Goal: Information Seeking & Learning: Learn about a topic

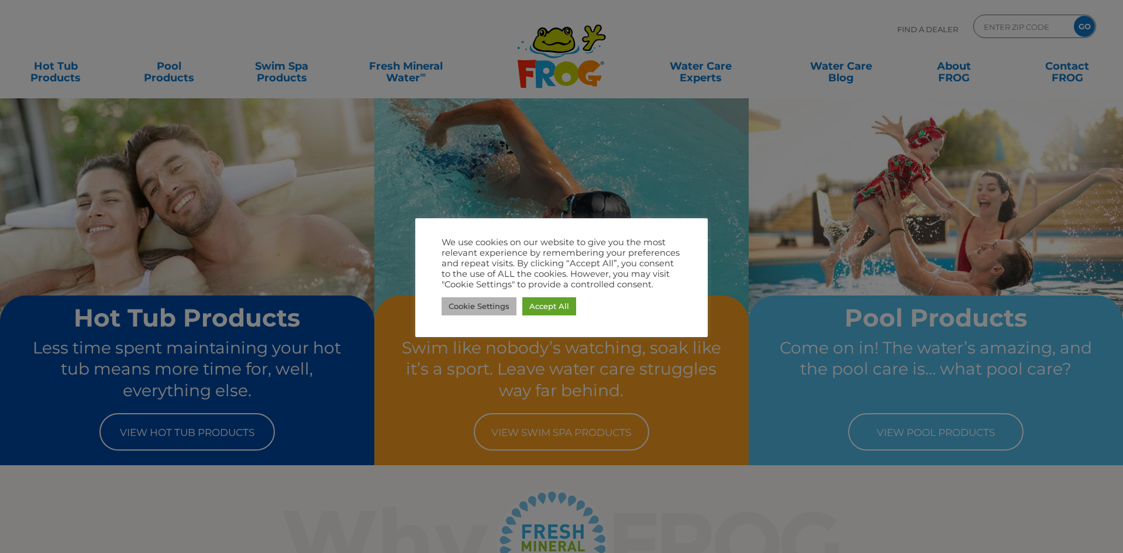
click at [497, 306] on link "Cookie Settings" at bounding box center [479, 306] width 75 height 18
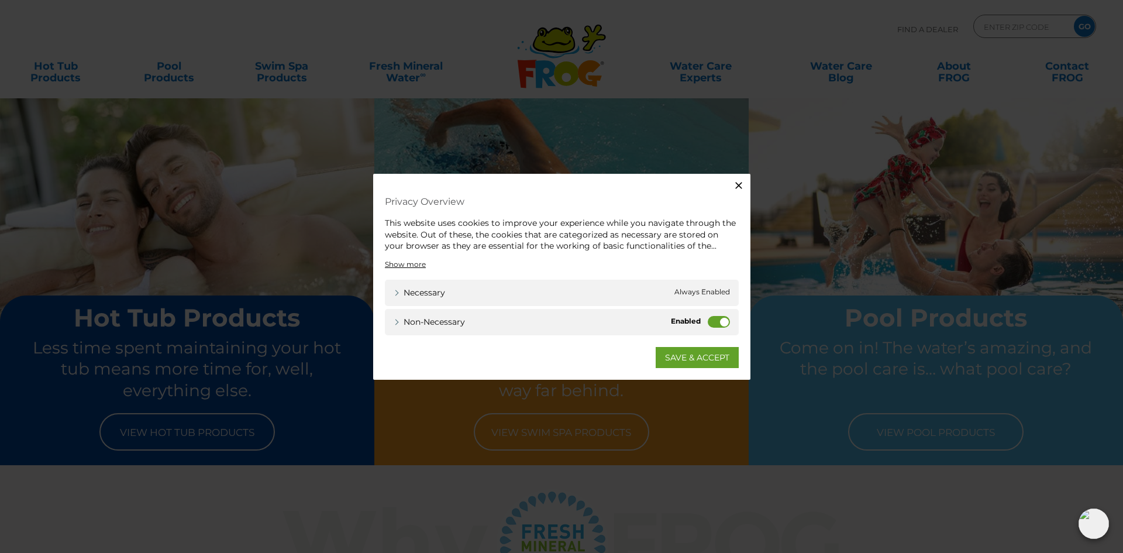
click at [721, 319] on label "Non-necessary" at bounding box center [719, 321] width 22 height 12
click at [0, 0] on input "Non-necessary" at bounding box center [0, 0] width 0 height 0
click at [705, 356] on link "SAVE & ACCEPT" at bounding box center [697, 356] width 83 height 21
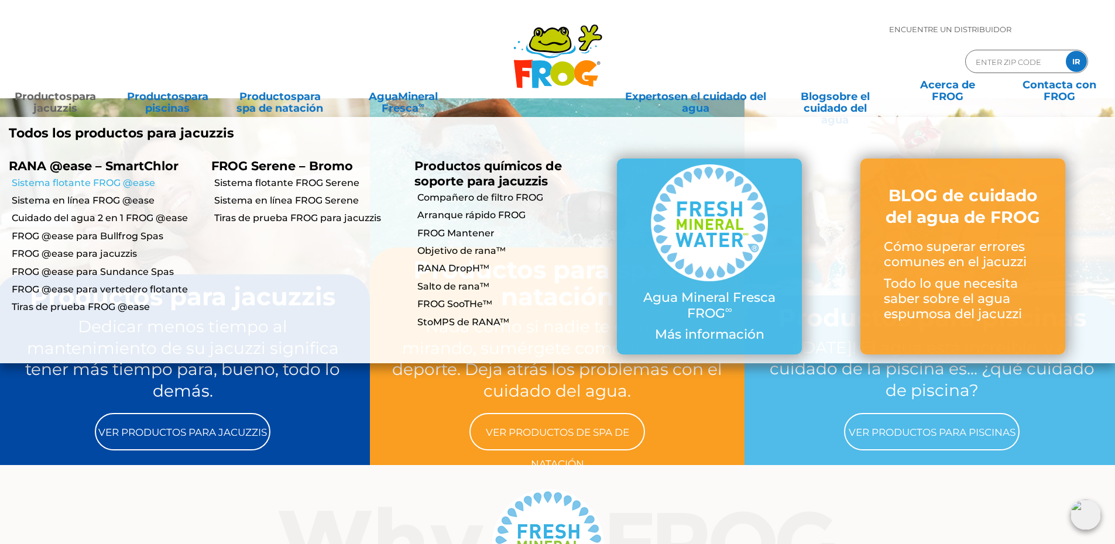
click at [104, 183] on font "Sistema flotante FROG @ease" at bounding box center [83, 182] width 143 height 11
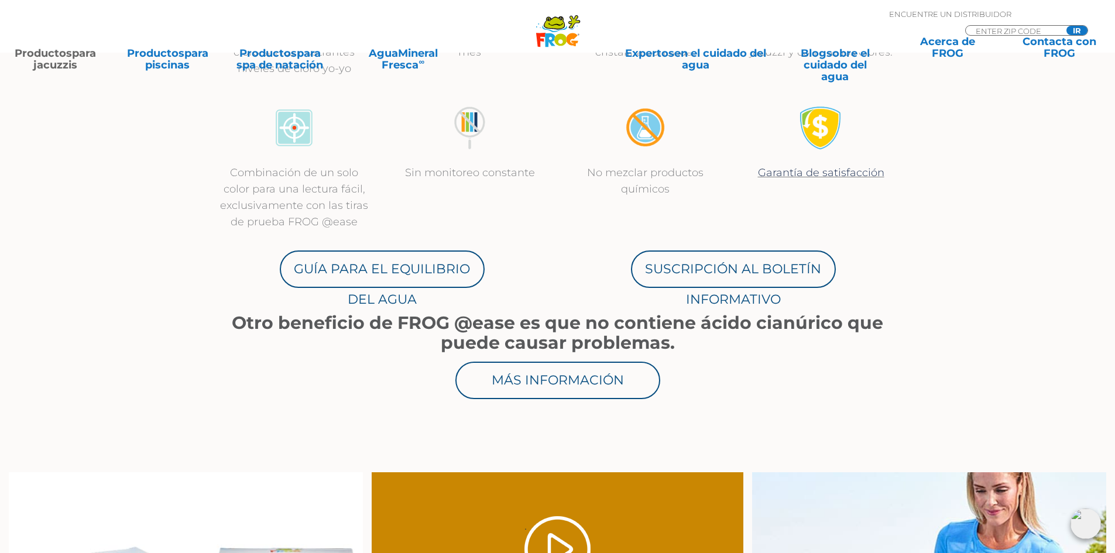
scroll to position [585, 0]
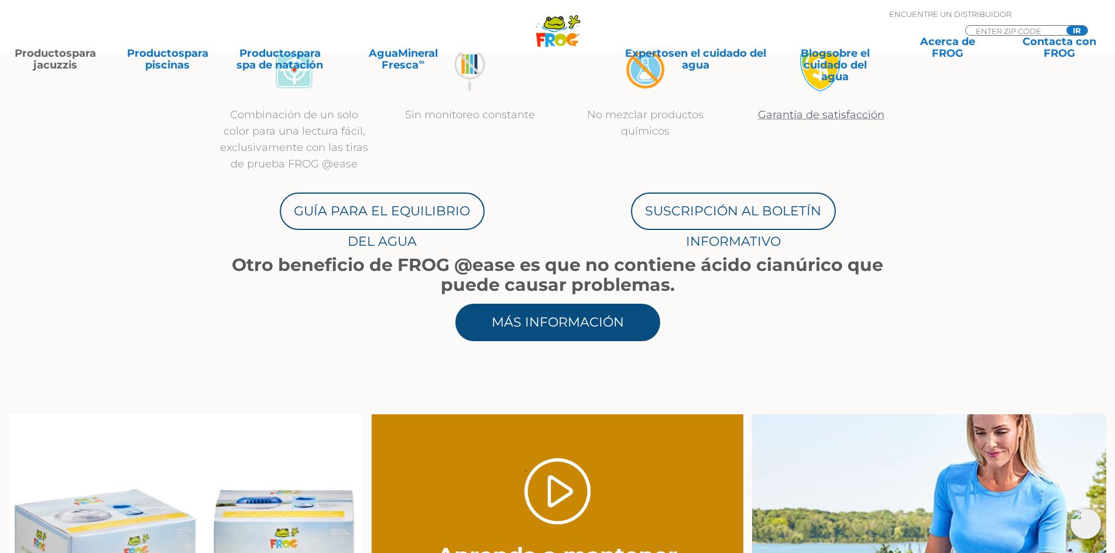
click at [564, 321] on font "Más información" at bounding box center [557, 322] width 132 height 16
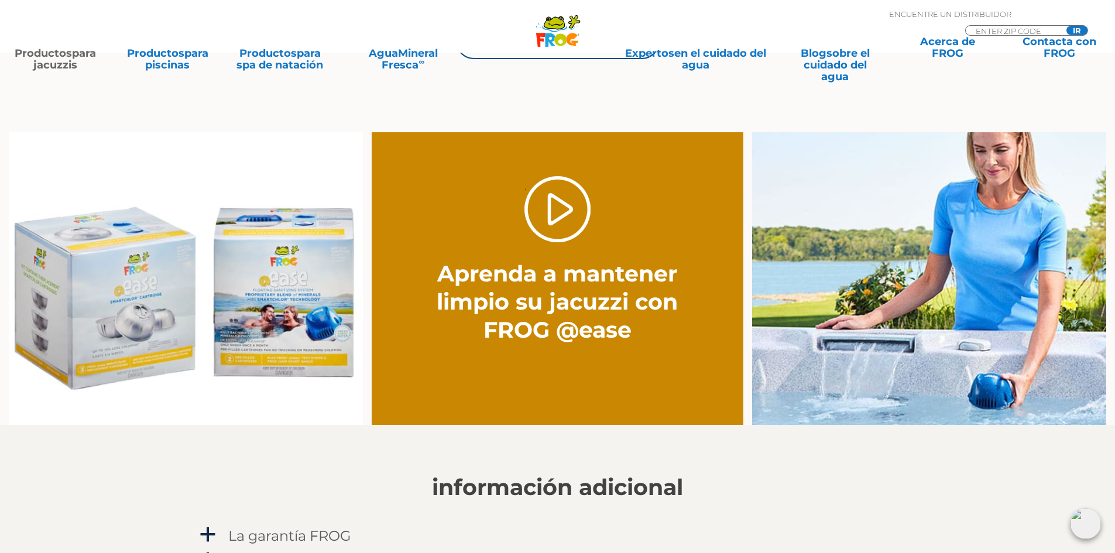
scroll to position [878, 0]
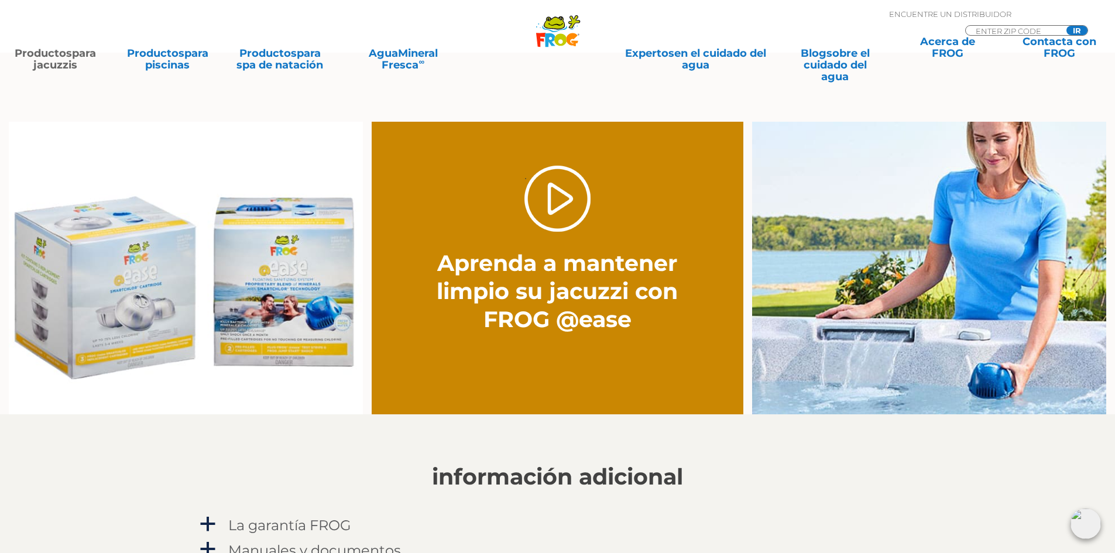
click at [498, 344] on div ". Aprenda a mantener limpio su jacuzzi con FROG @ease" at bounding box center [557, 236] width 260 height 229
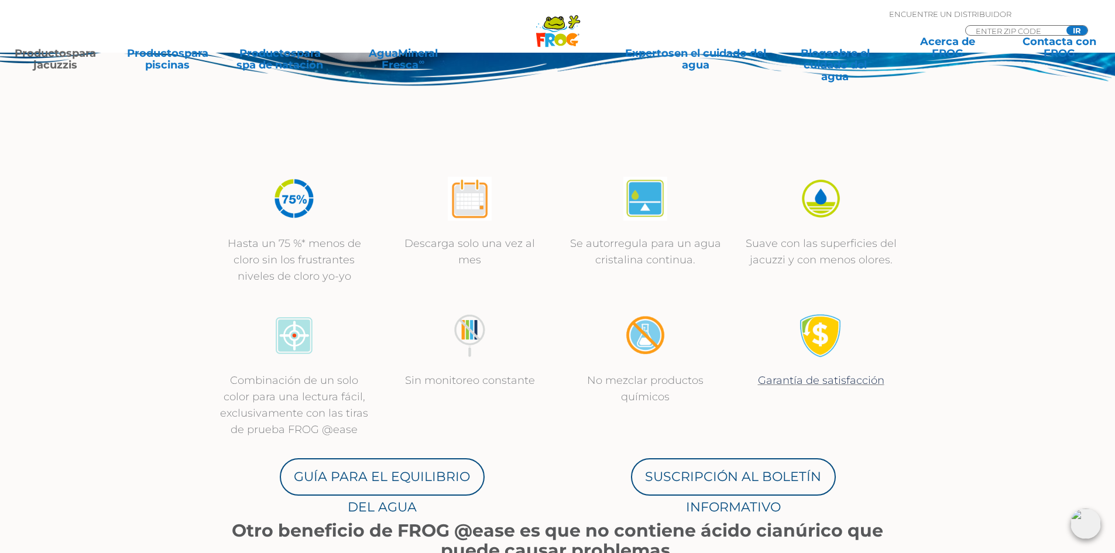
scroll to position [293, 0]
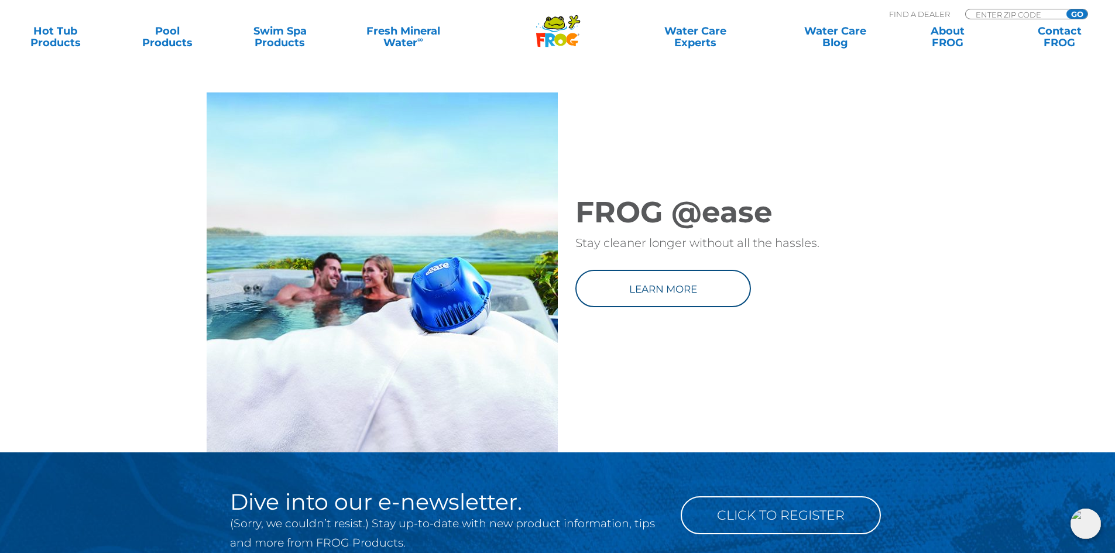
scroll to position [1521, 0]
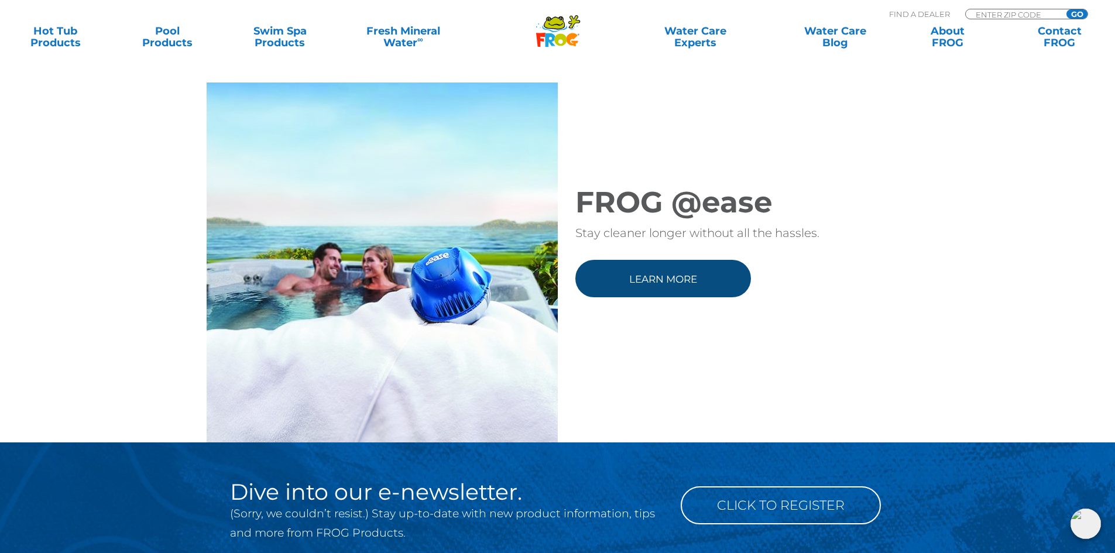
click at [634, 297] on link "Learn more" at bounding box center [663, 278] width 176 height 37
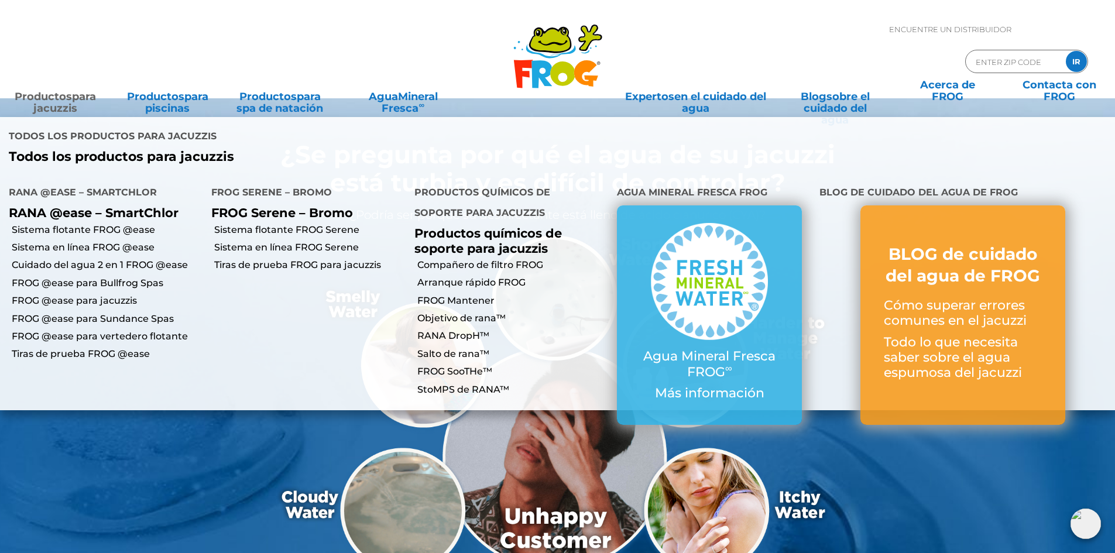
click at [31, 98] on font "Productos" at bounding box center [43, 96] width 57 height 13
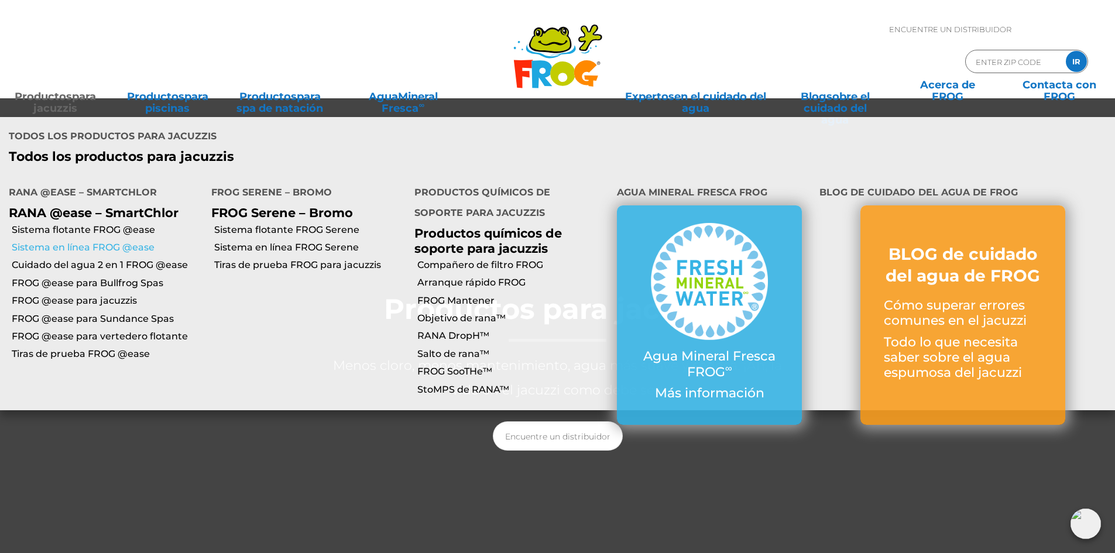
click at [83, 242] on font "Sistema en línea FROG @ease" at bounding box center [83, 247] width 143 height 11
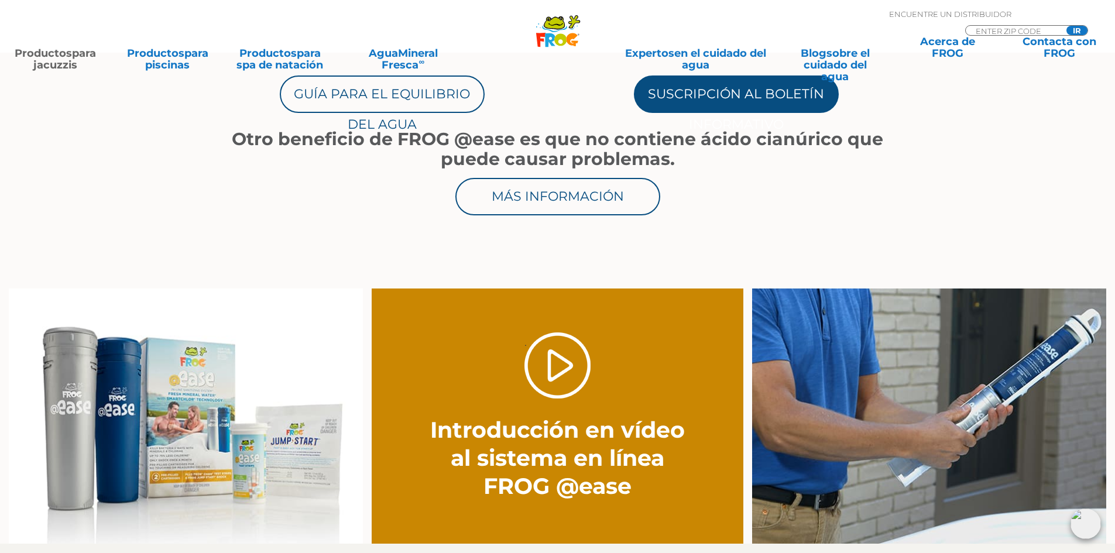
scroll to position [819, 0]
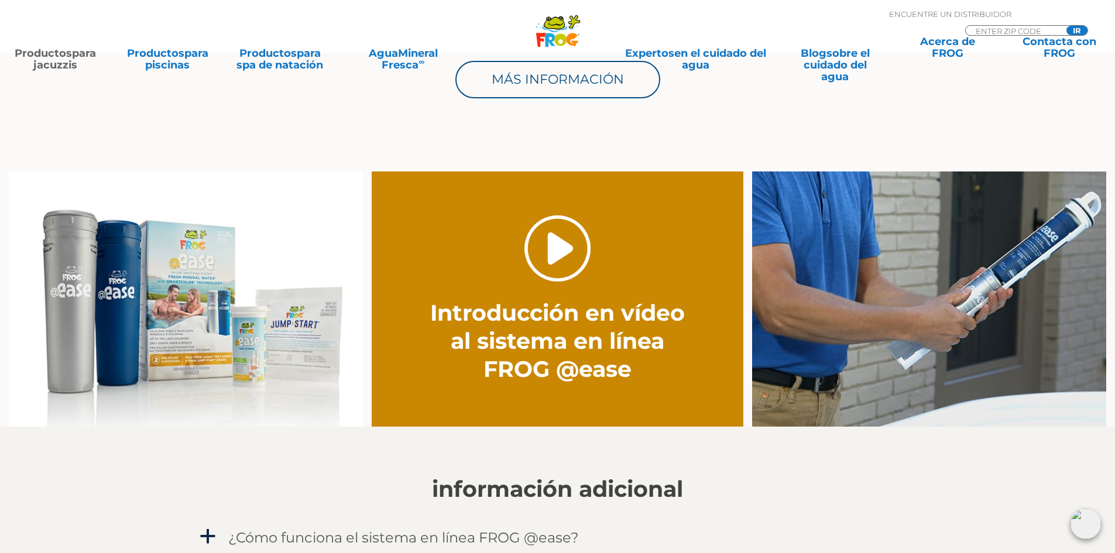
click at [557, 274] on link "." at bounding box center [557, 248] width 66 height 66
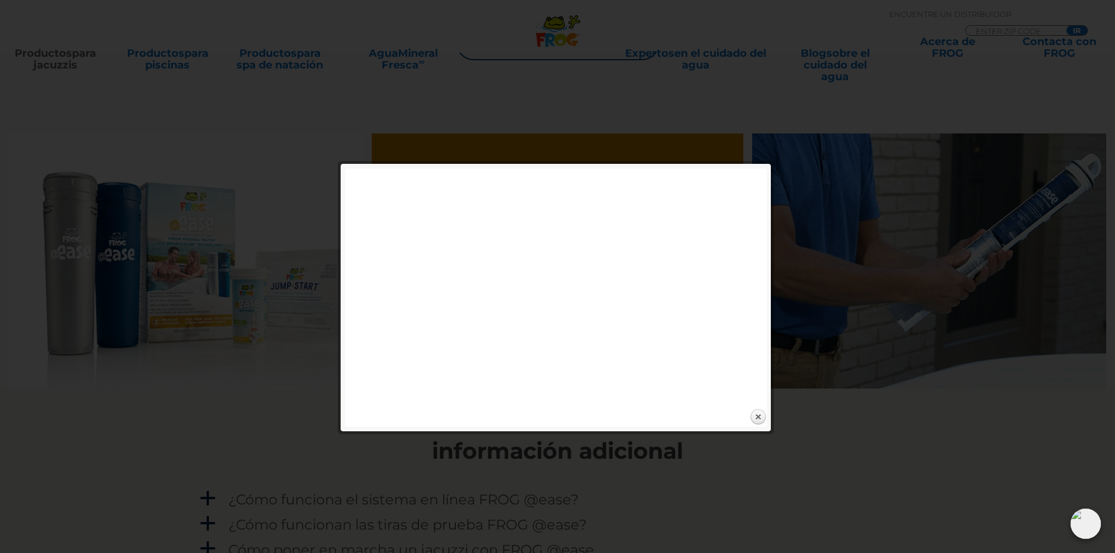
scroll to position [878, 0]
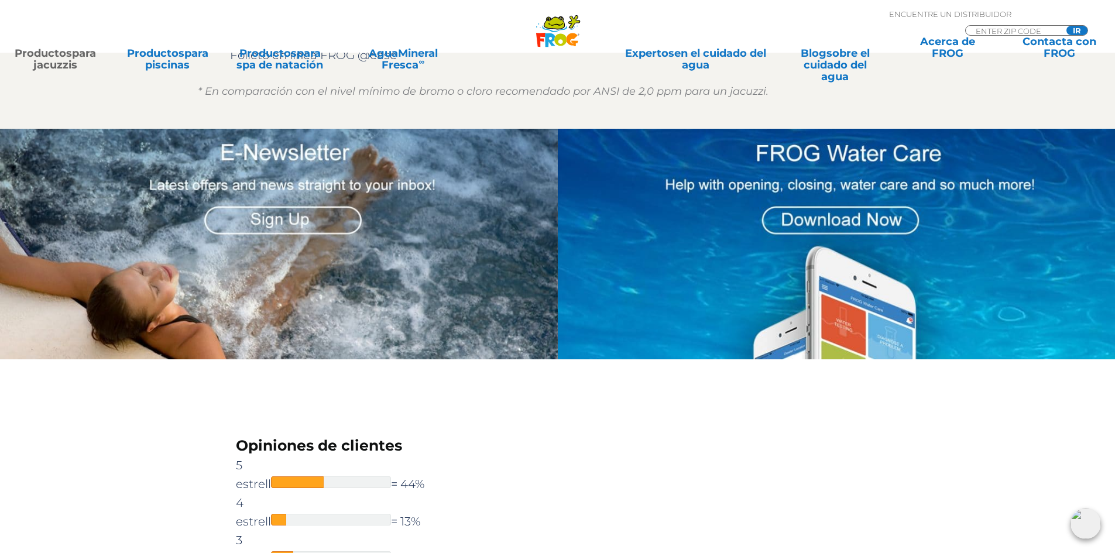
scroll to position [1346, 0]
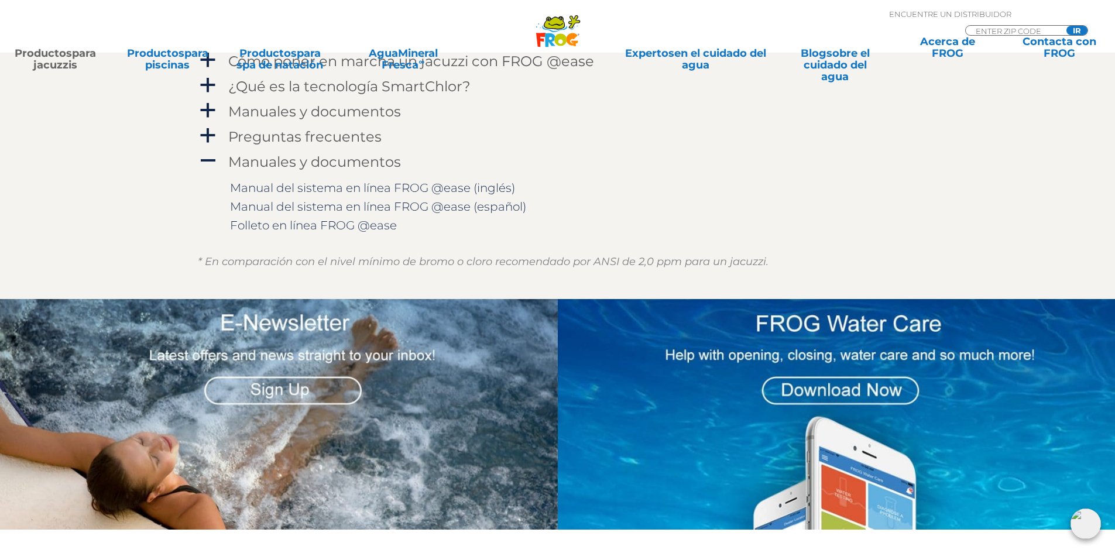
scroll to position [819, 0]
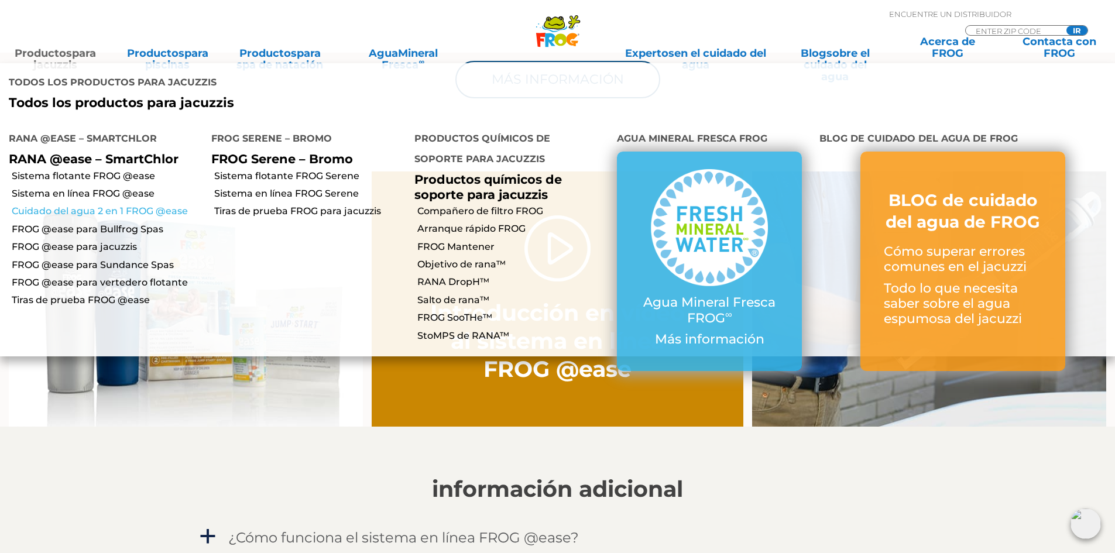
click at [54, 205] on font "Cuidado del agua 2 en 1 FROG @ease" at bounding box center [100, 210] width 176 height 11
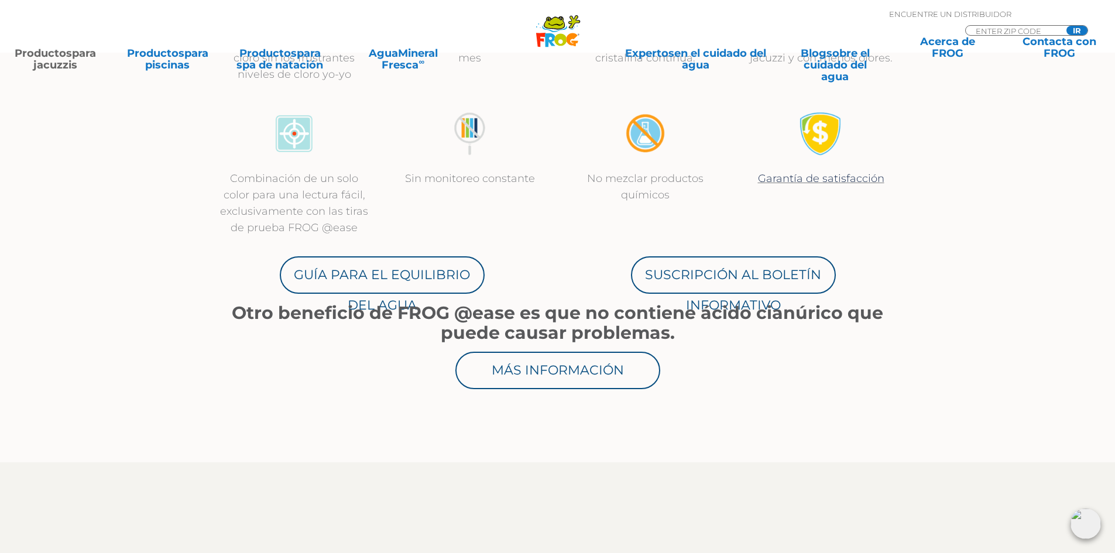
scroll to position [527, 0]
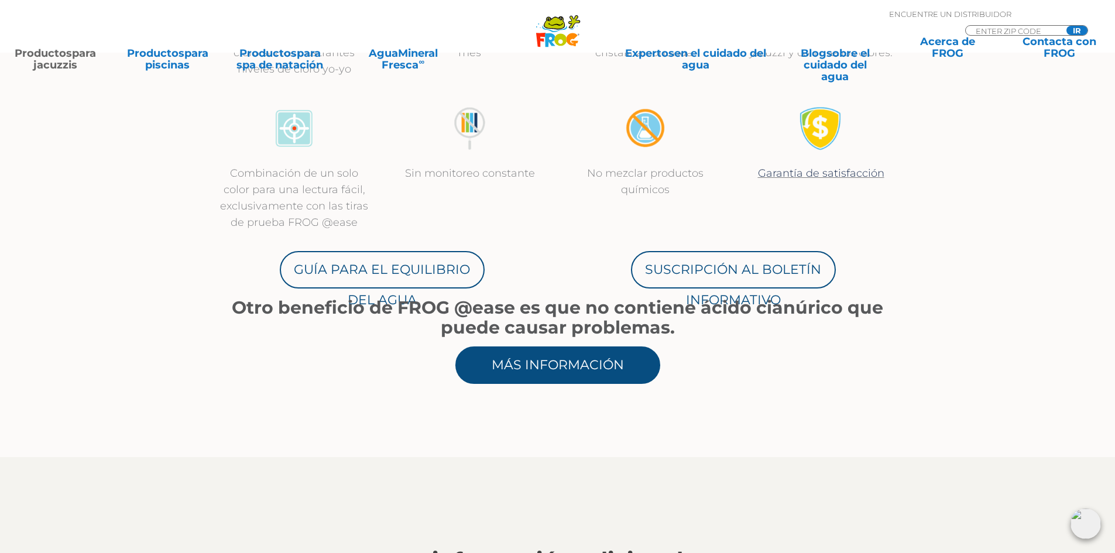
click at [526, 363] on font "Más información" at bounding box center [557, 365] width 132 height 16
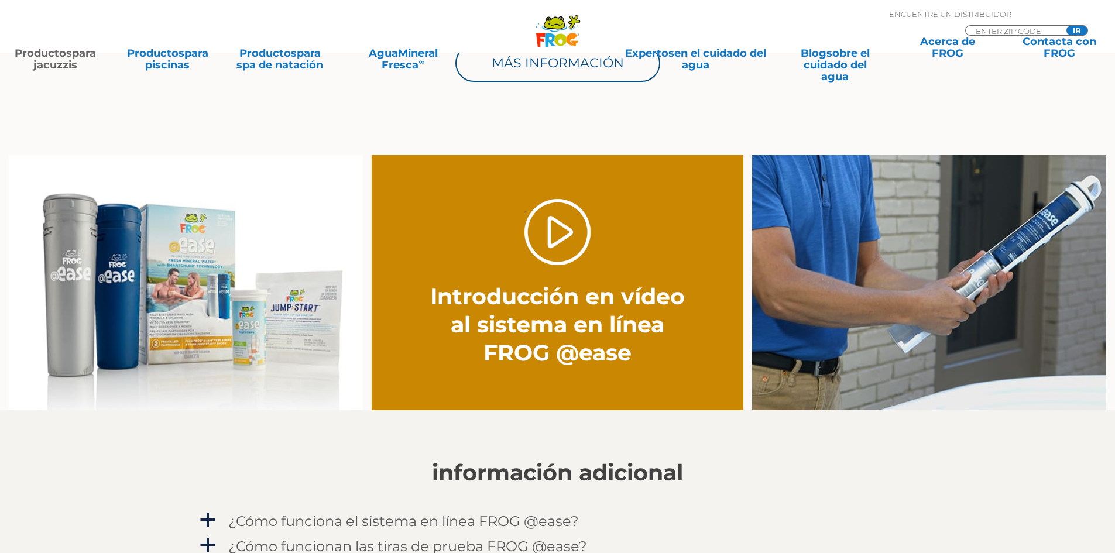
scroll to position [819, 0]
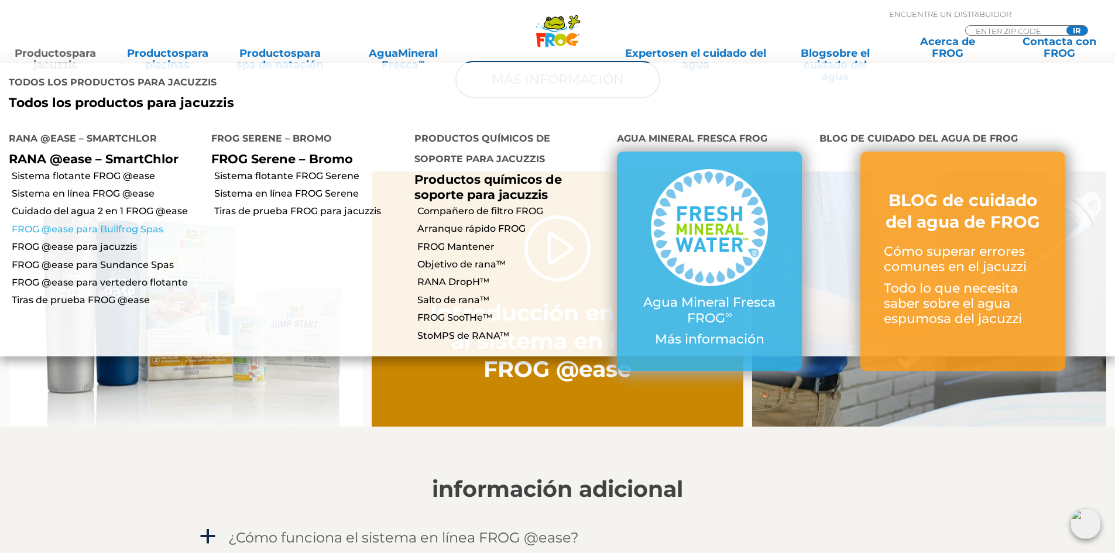
click at [64, 223] on font "FROG @ease para Bullfrog Spas" at bounding box center [88, 228] width 152 height 11
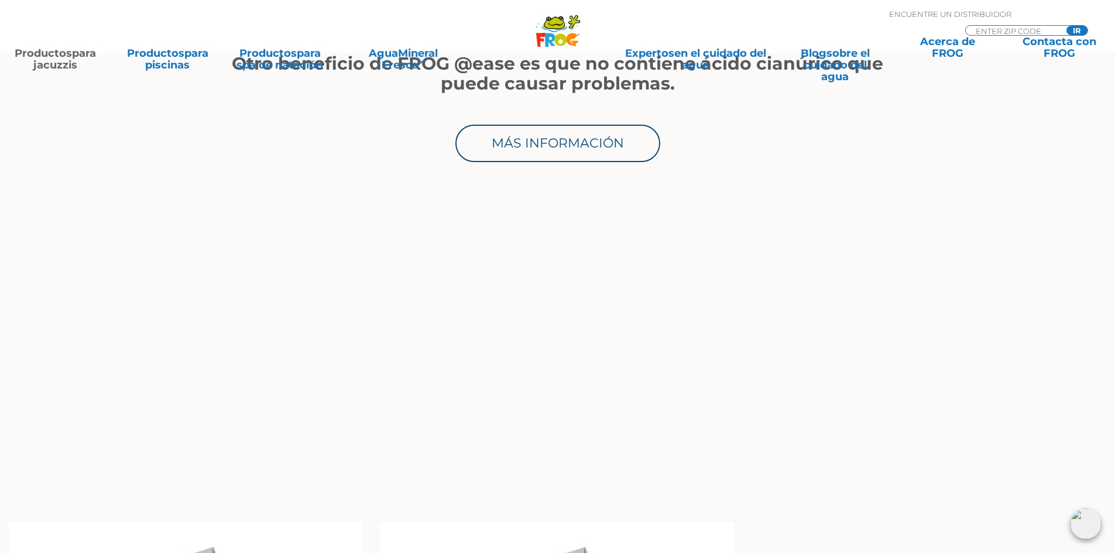
scroll to position [819, 0]
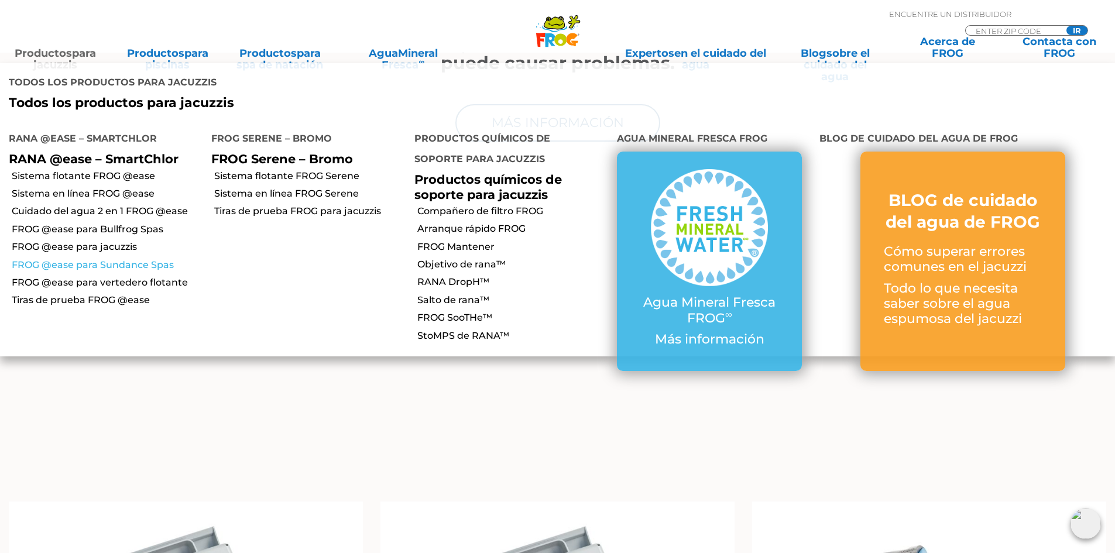
click at [96, 259] on font "FROG @ease para Sundance Spas" at bounding box center [93, 264] width 162 height 11
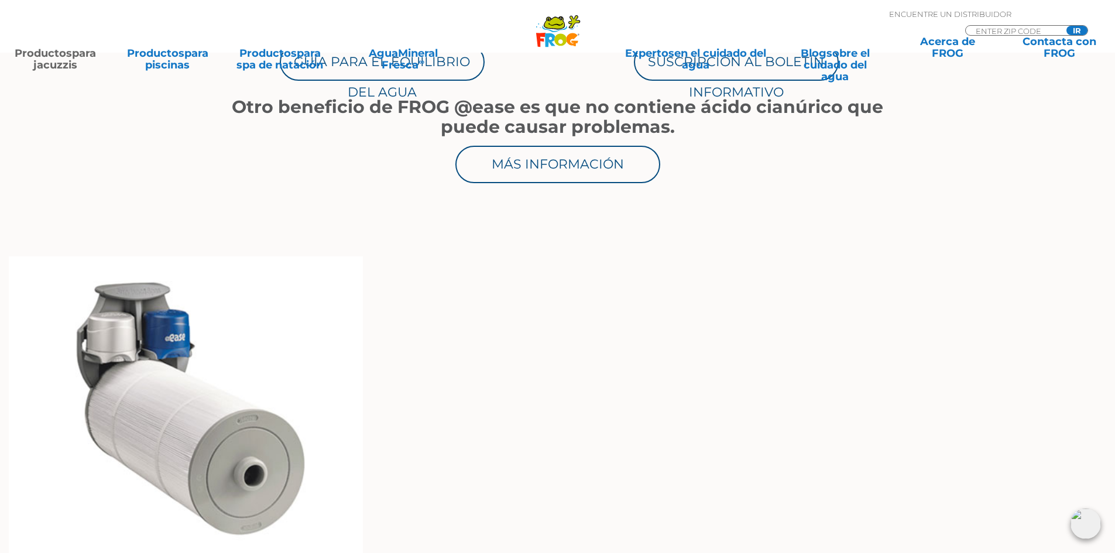
scroll to position [936, 0]
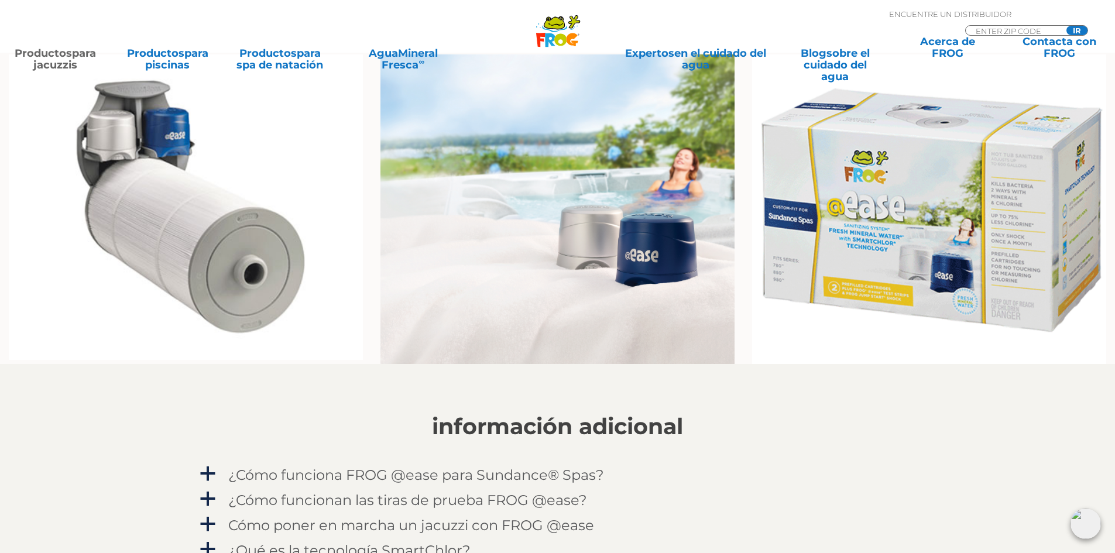
click at [628, 272] on img at bounding box center [557, 209] width 354 height 310
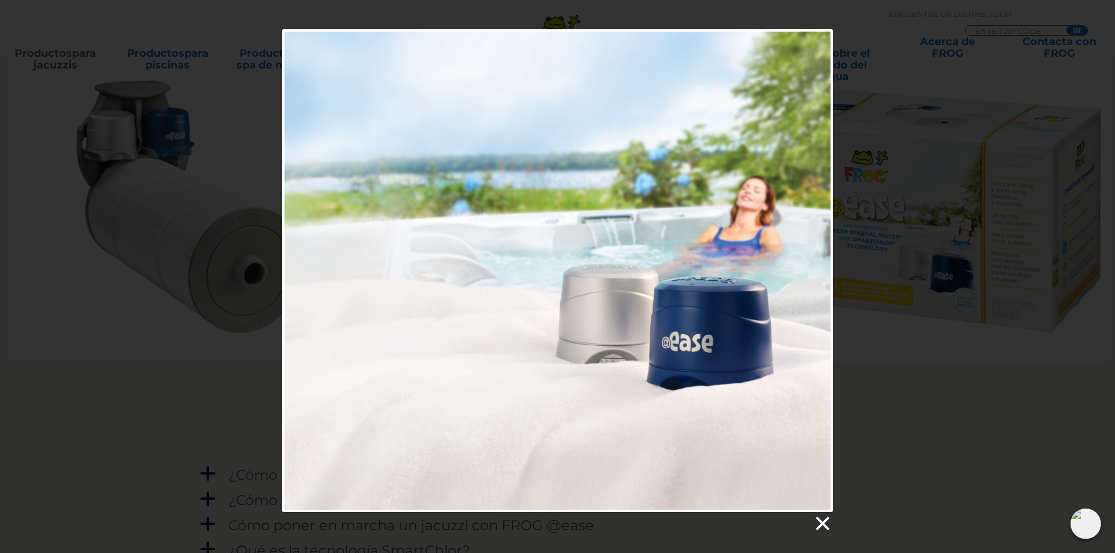
click at [822, 524] on link at bounding box center [822, 524] width 18 height 18
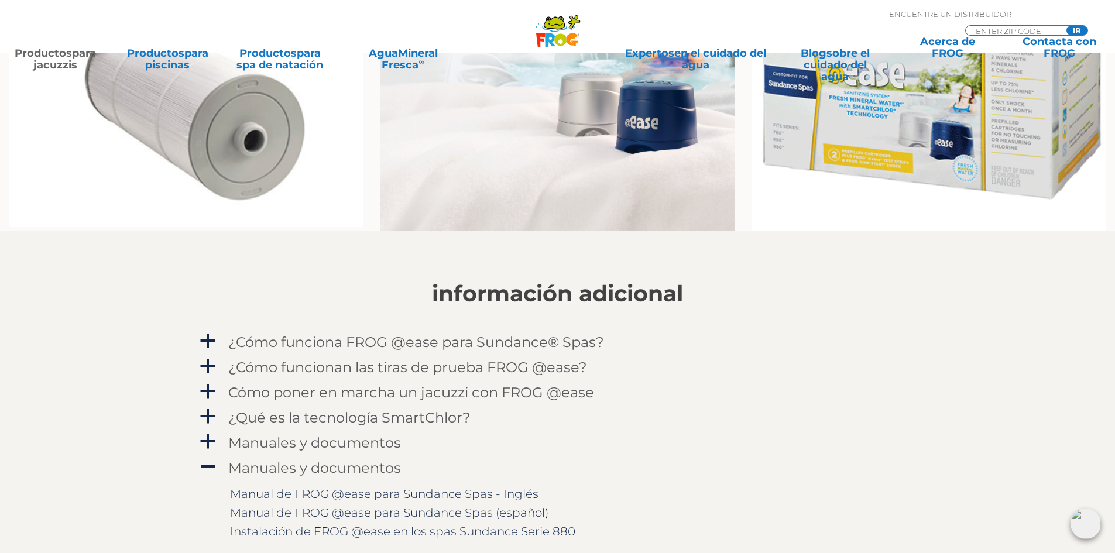
scroll to position [995, 0]
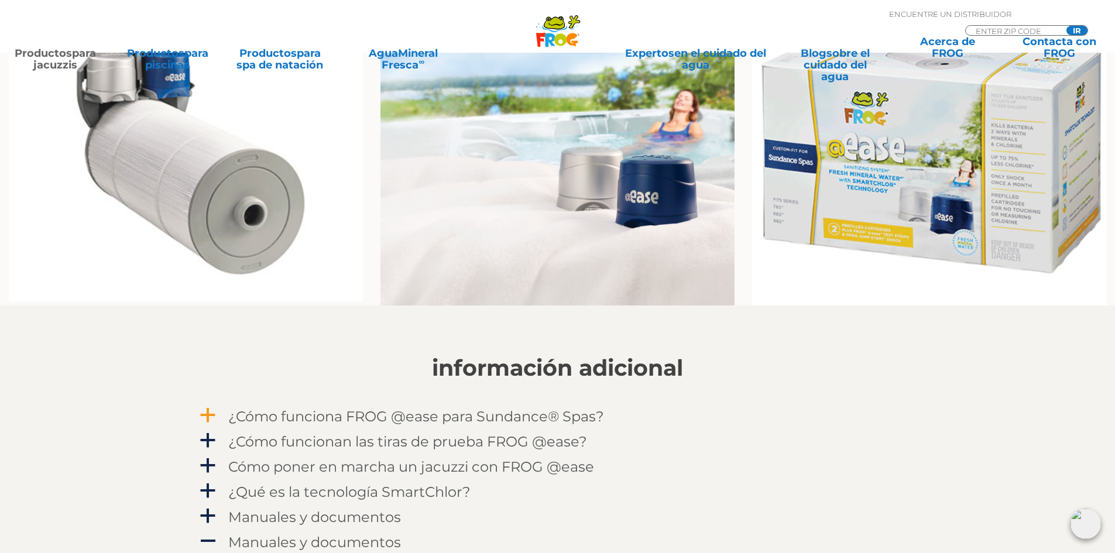
click at [208, 416] on font "a" at bounding box center [208, 415] width 18 height 16
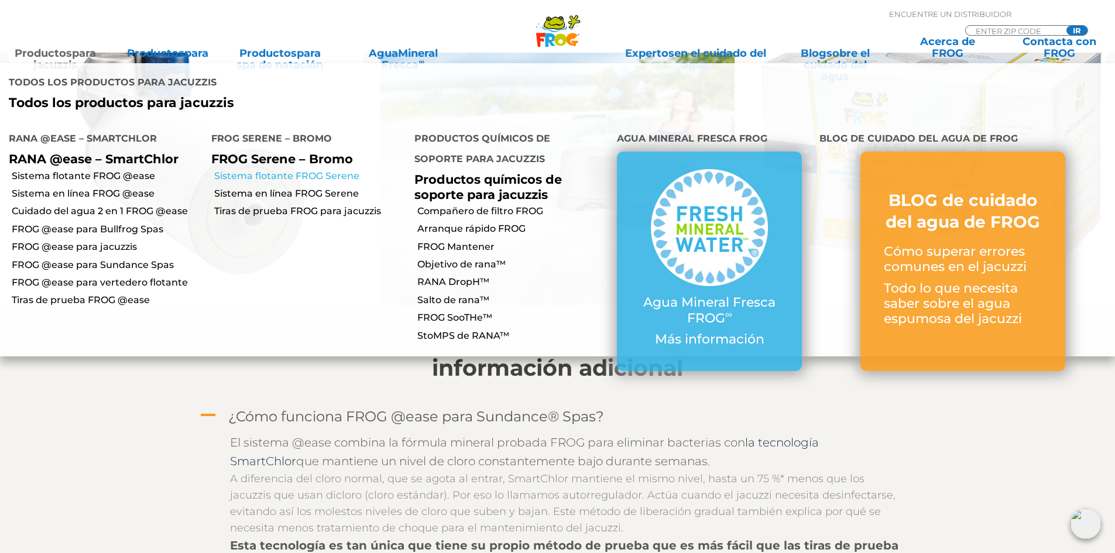
click at [317, 170] on font "Sistema flotante FROG Serene" at bounding box center [286, 175] width 145 height 11
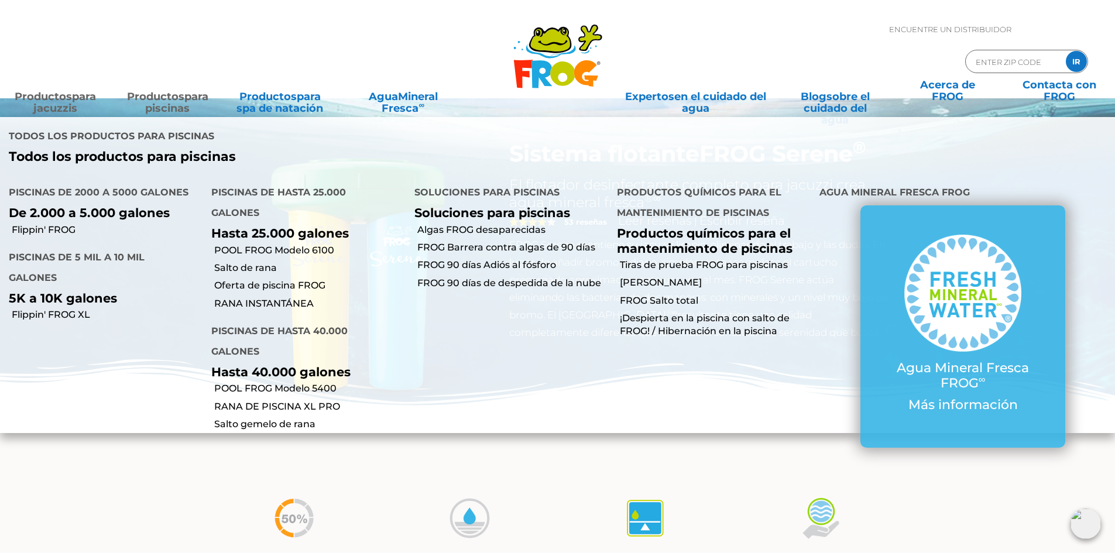
click at [165, 98] on font "Productos" at bounding box center [155, 96] width 57 height 13
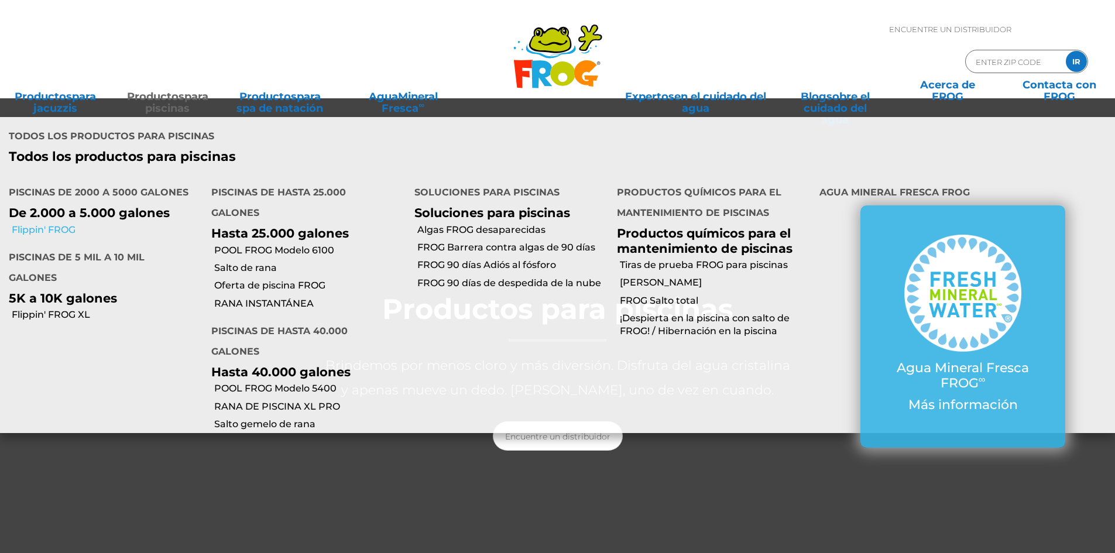
click at [27, 224] on font "Flippin' FROG" at bounding box center [44, 229] width 64 height 11
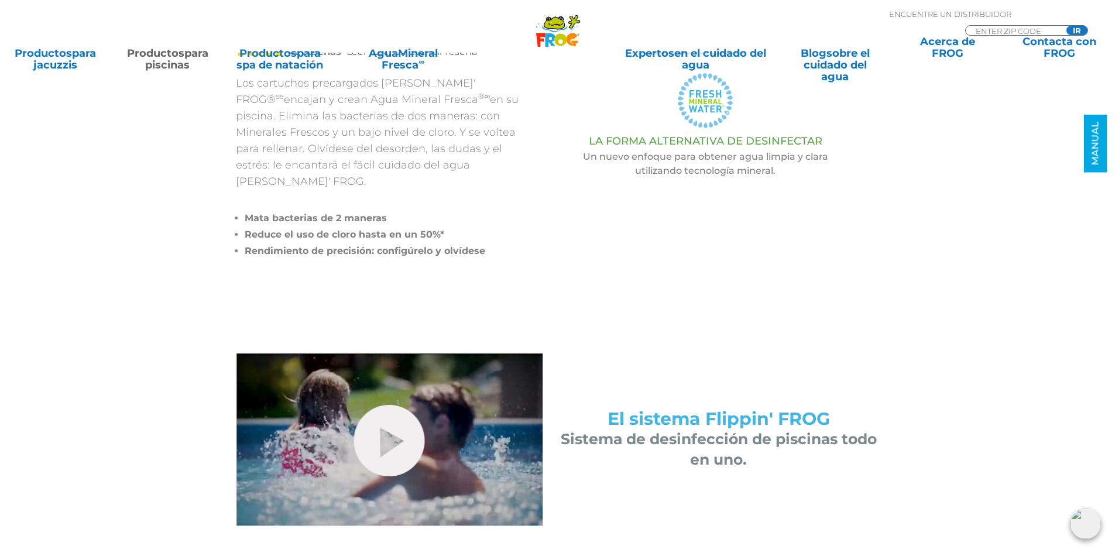
scroll to position [351, 0]
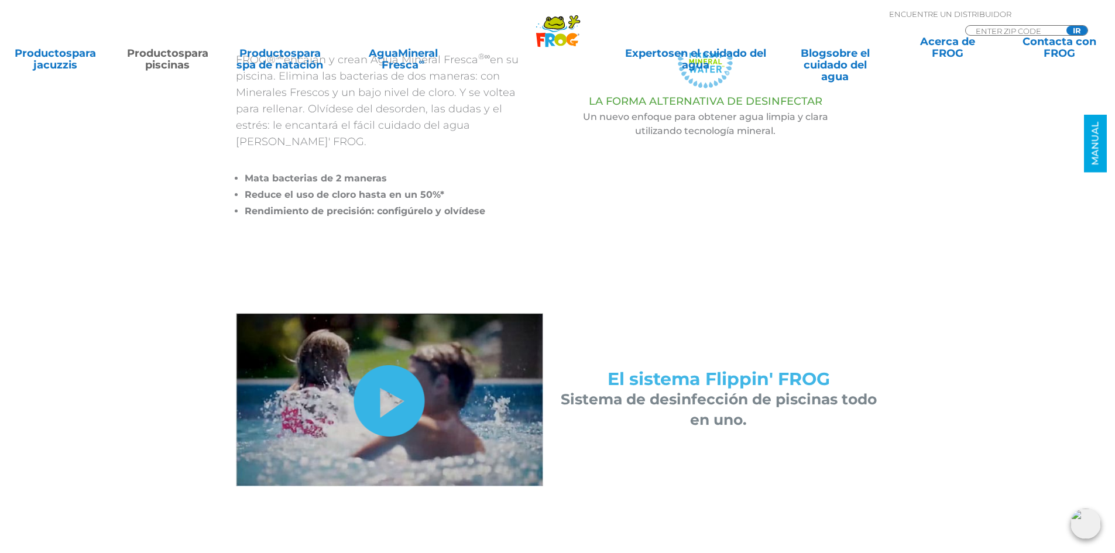
click at [394, 383] on link "escóndeme" at bounding box center [389, 400] width 71 height 71
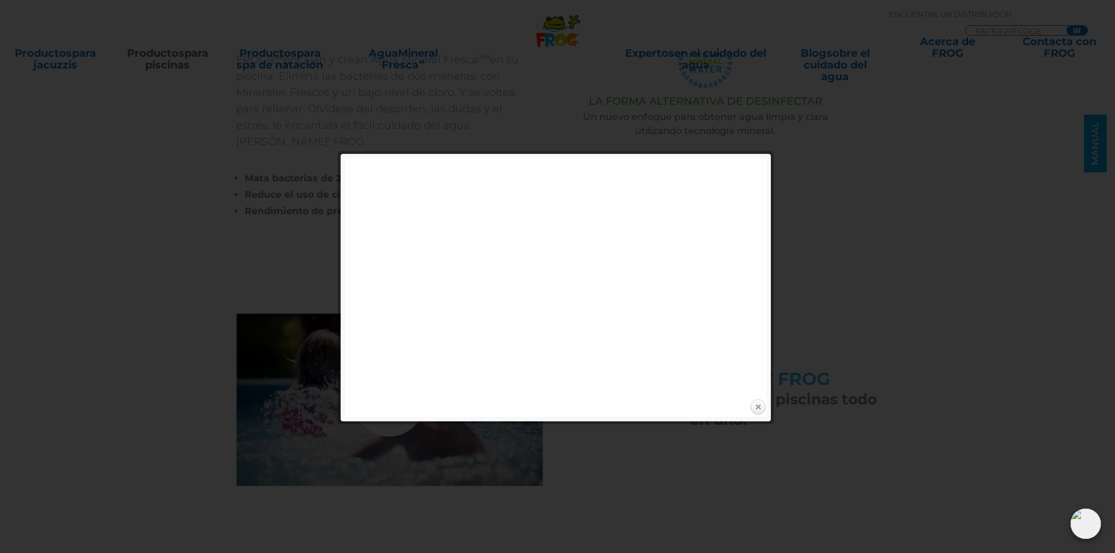
click at [760, 408] on link "Cerca" at bounding box center [758, 407] width 18 height 18
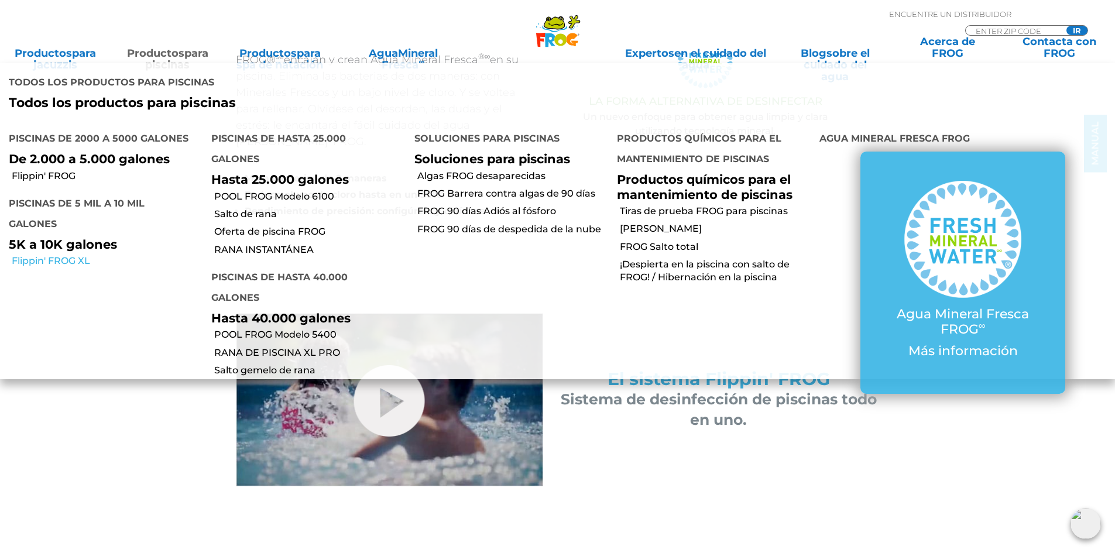
click at [47, 255] on font "Flippin' FROG XL" at bounding box center [51, 260] width 78 height 11
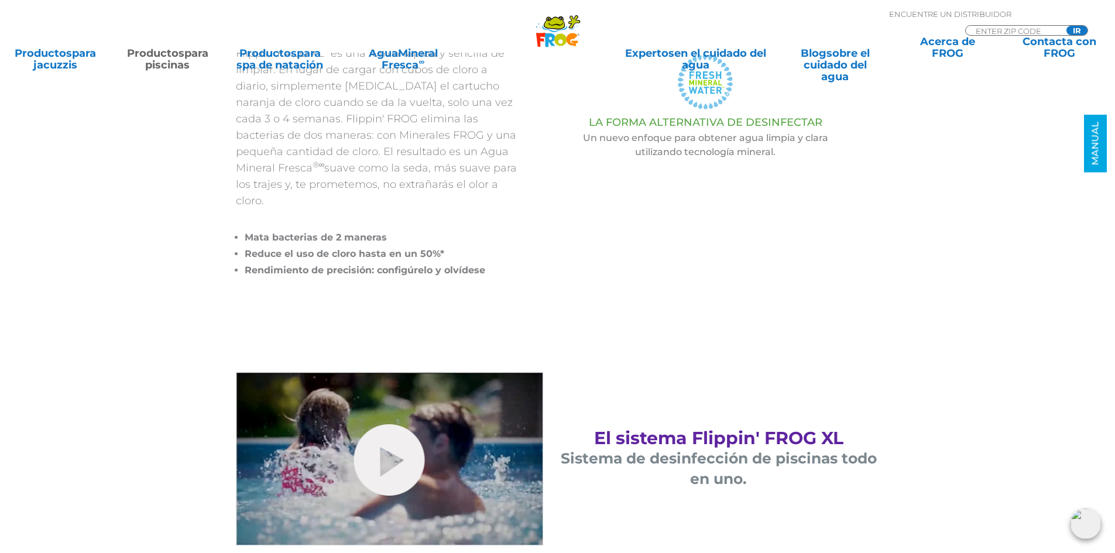
scroll to position [351, 0]
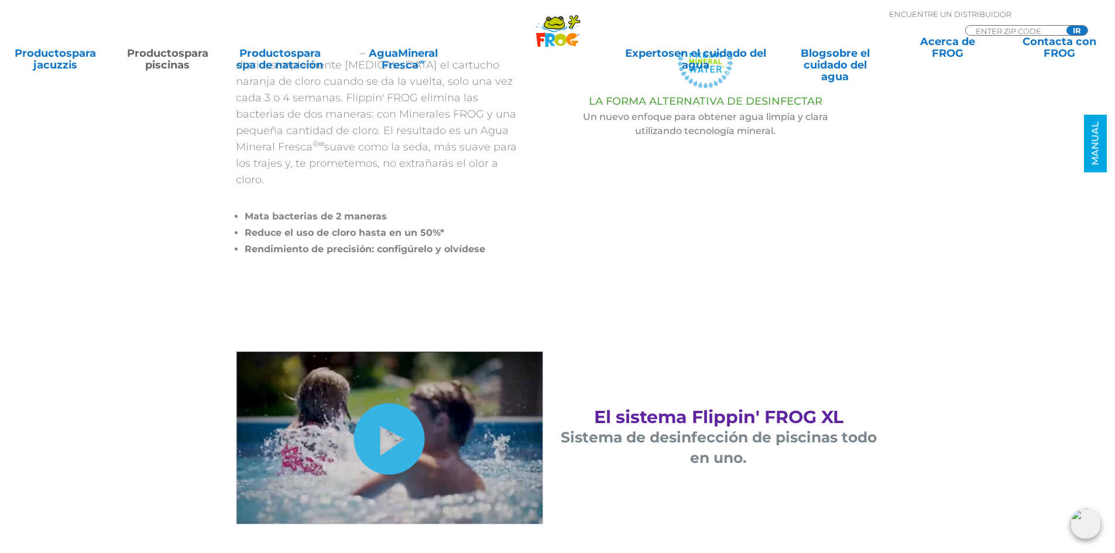
click at [381, 432] on link "escóndeme" at bounding box center [389, 438] width 71 height 71
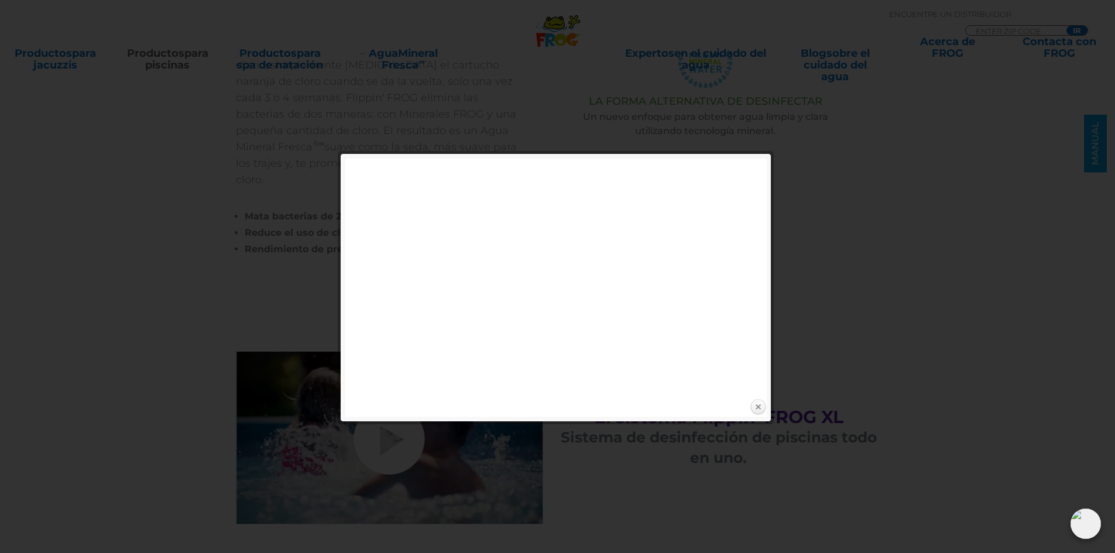
click at [758, 408] on link "Cerca" at bounding box center [758, 407] width 18 height 18
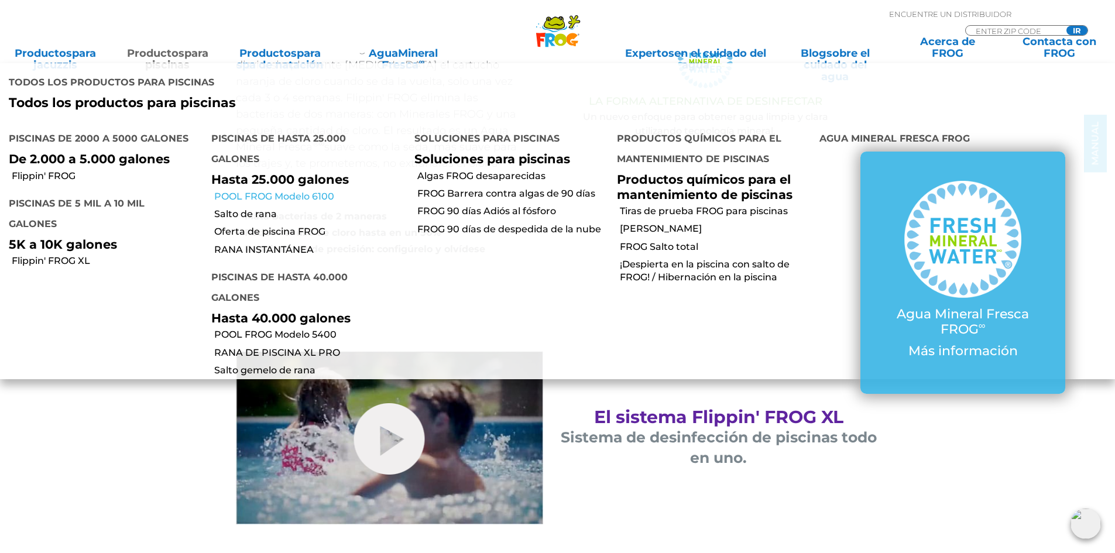
click at [236, 191] on font "POOL FROG Modelo 6100" at bounding box center [274, 196] width 120 height 11
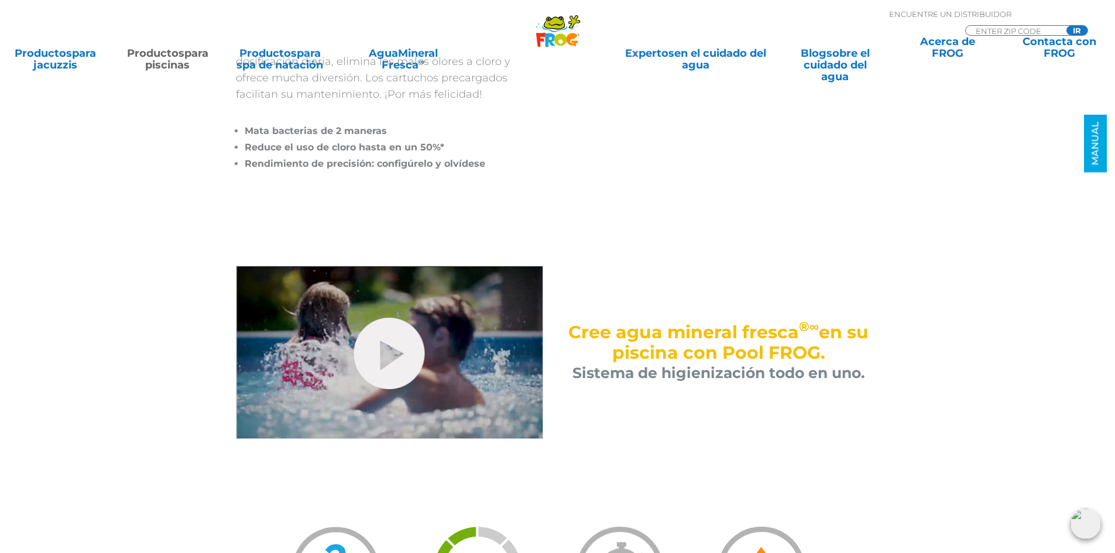
scroll to position [468, 0]
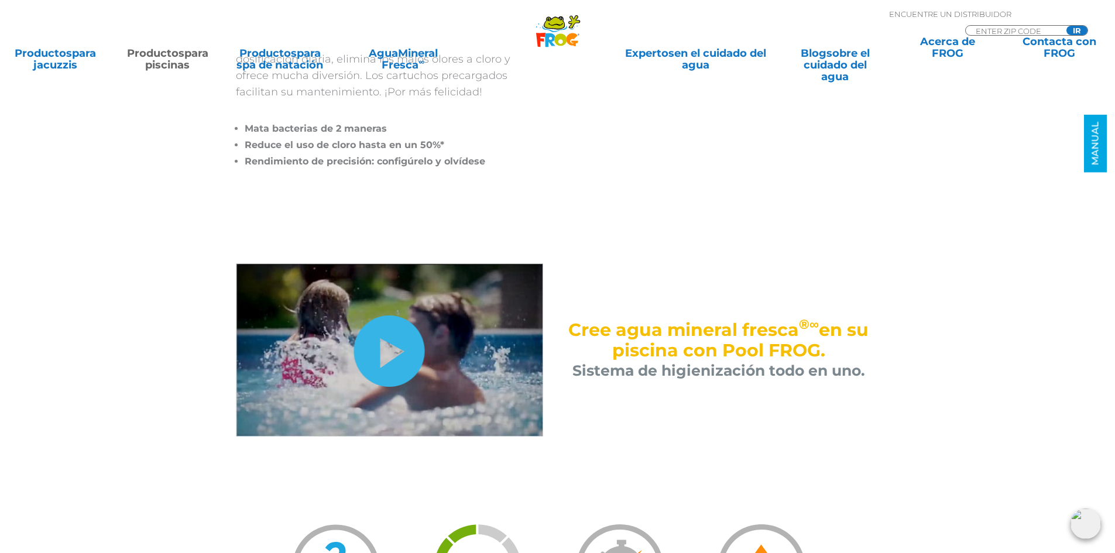
click at [401, 366] on link "escóndeme" at bounding box center [389, 350] width 71 height 71
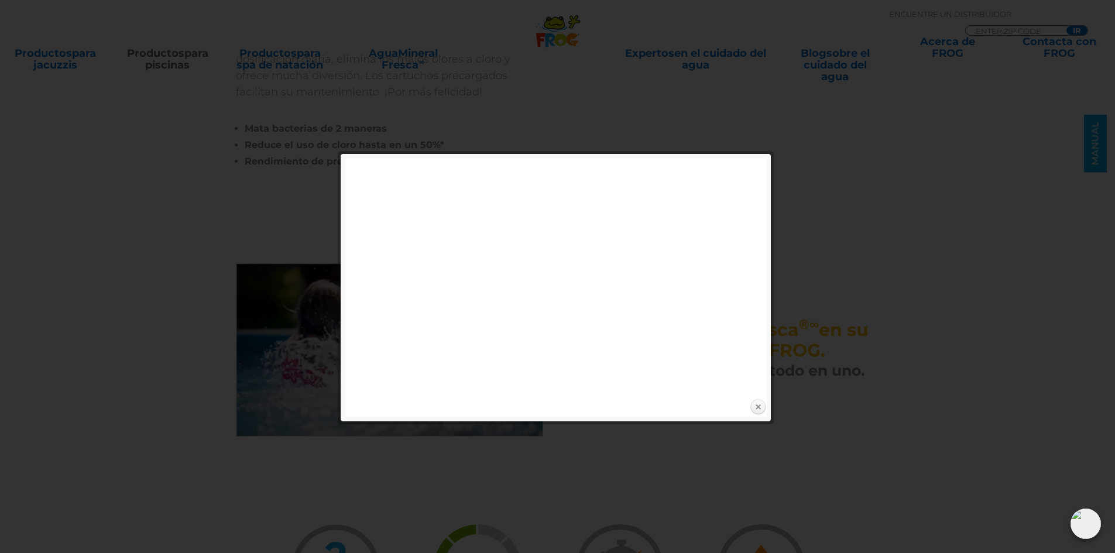
click at [759, 408] on link "Cerca" at bounding box center [758, 407] width 18 height 18
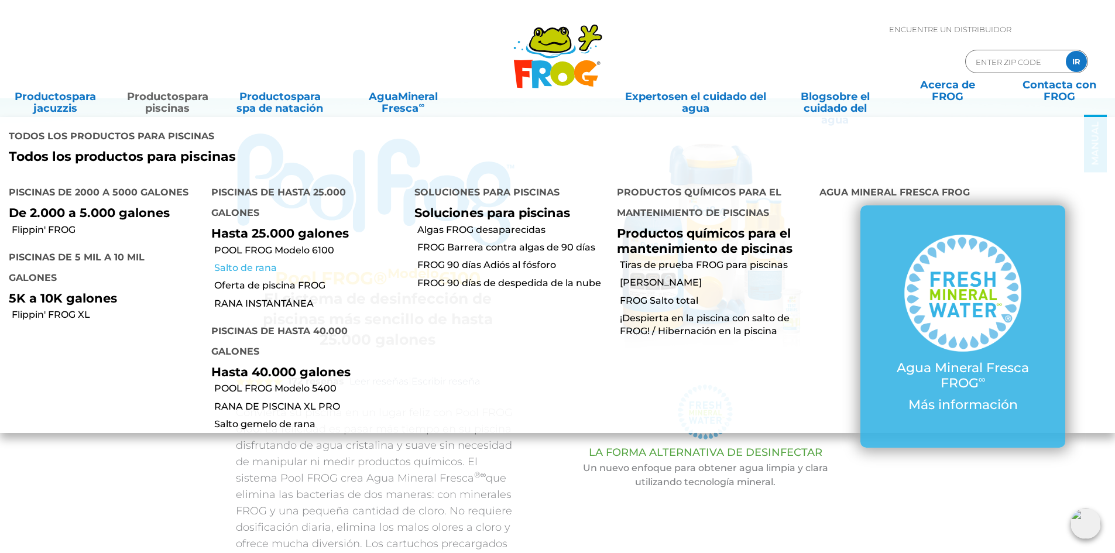
click at [243, 262] on font "Salto de rana" at bounding box center [245, 267] width 63 height 11
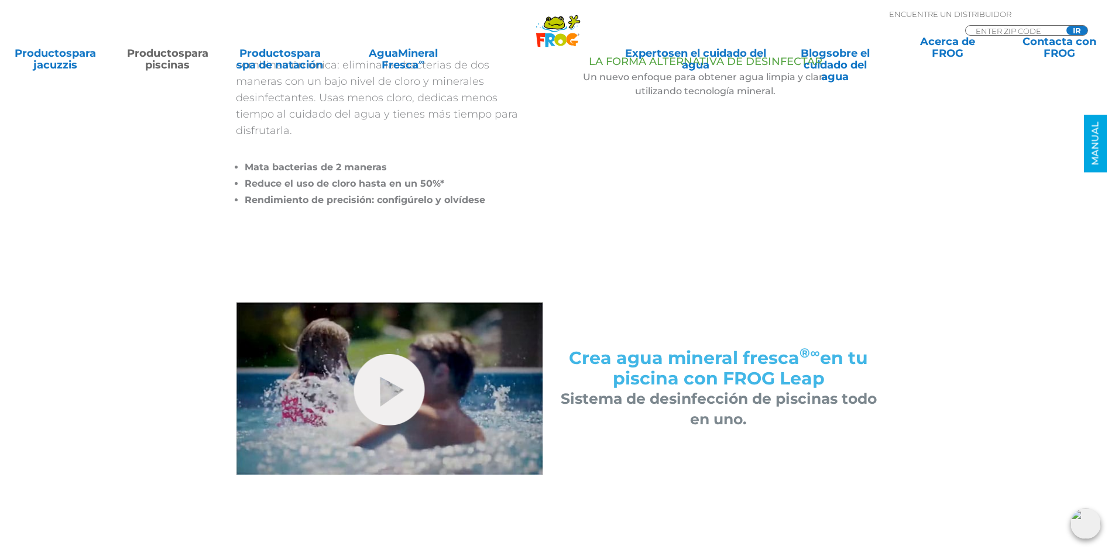
scroll to position [410, 0]
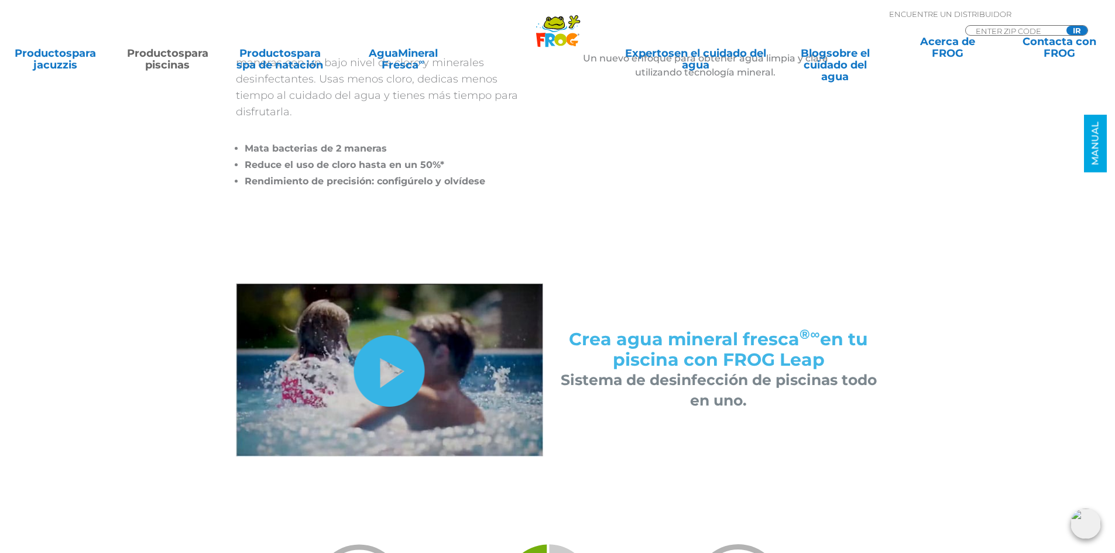
click at [409, 381] on link "escóndeme" at bounding box center [389, 370] width 71 height 71
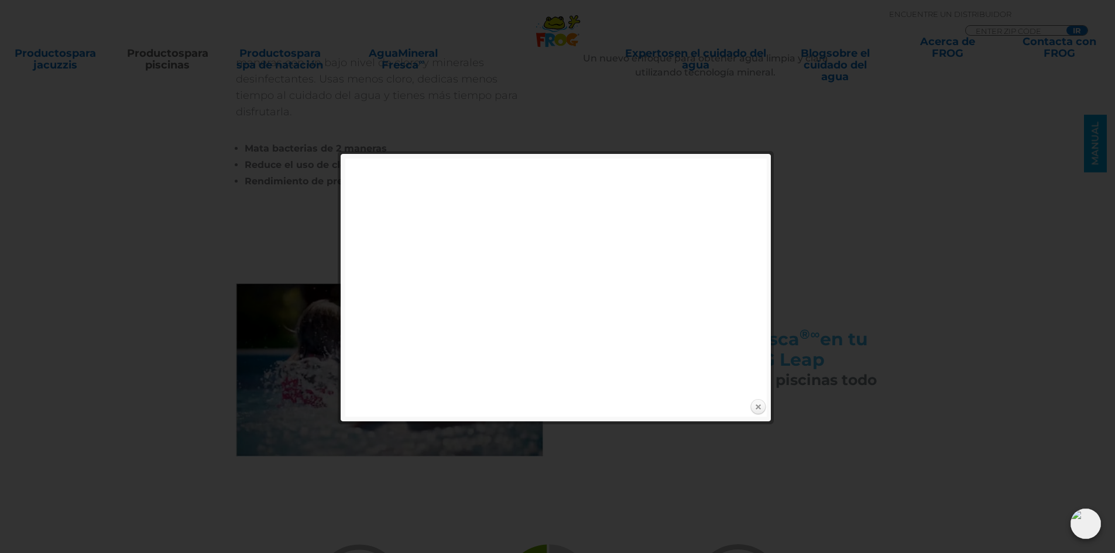
click at [761, 408] on link "Cerca" at bounding box center [758, 407] width 18 height 18
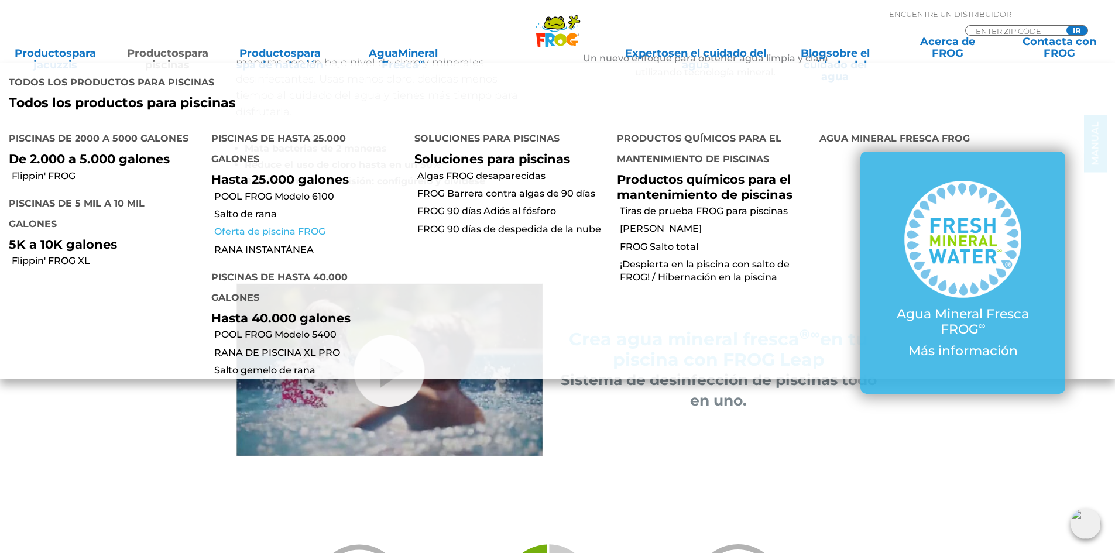
click at [276, 226] on font "Oferta de piscina FROG" at bounding box center [269, 231] width 111 height 11
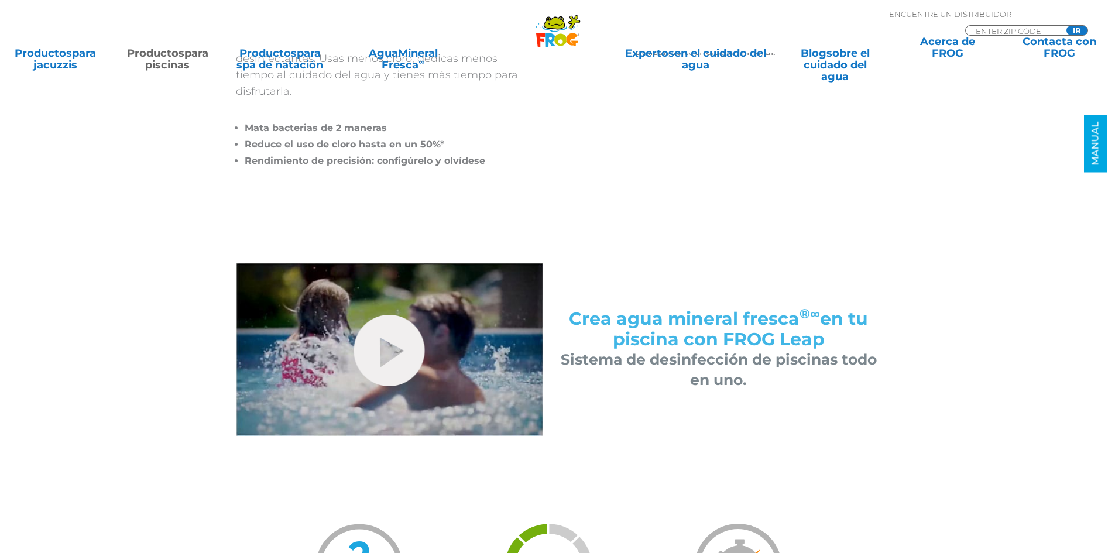
scroll to position [410, 0]
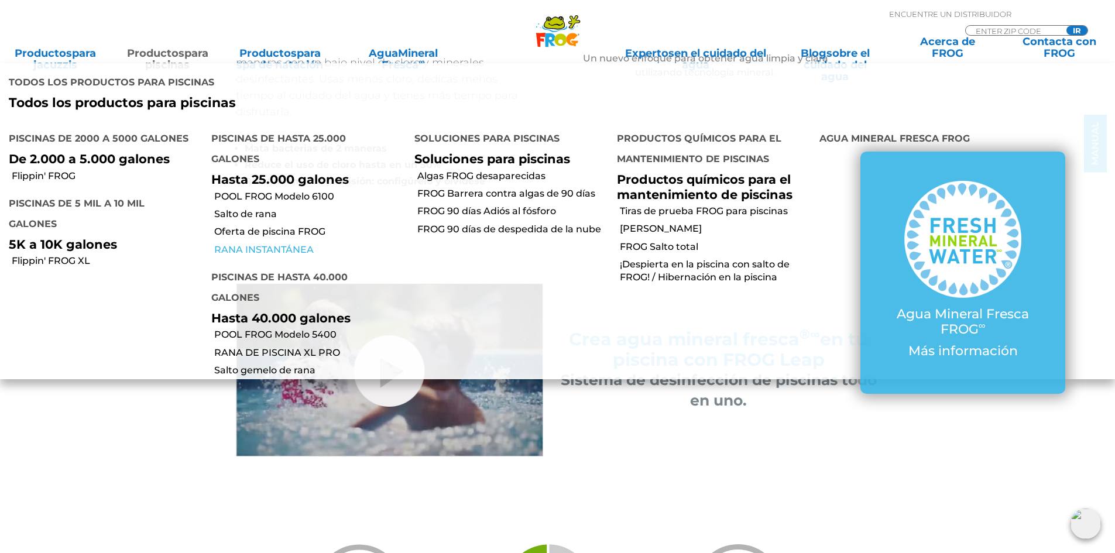
click at [239, 244] on font "RANA INSTANTÁNEA" at bounding box center [263, 249] width 99 height 11
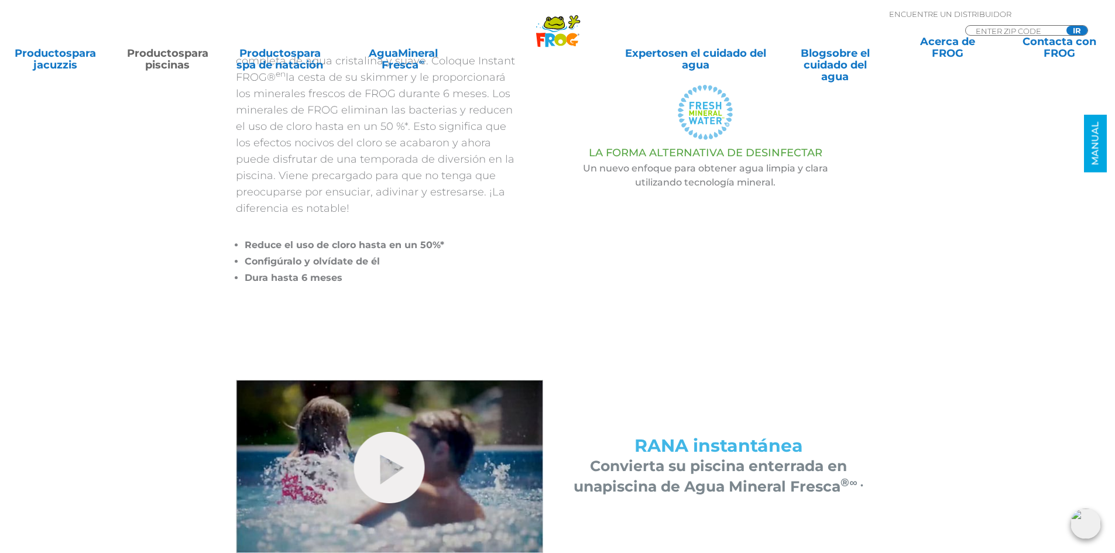
scroll to position [410, 0]
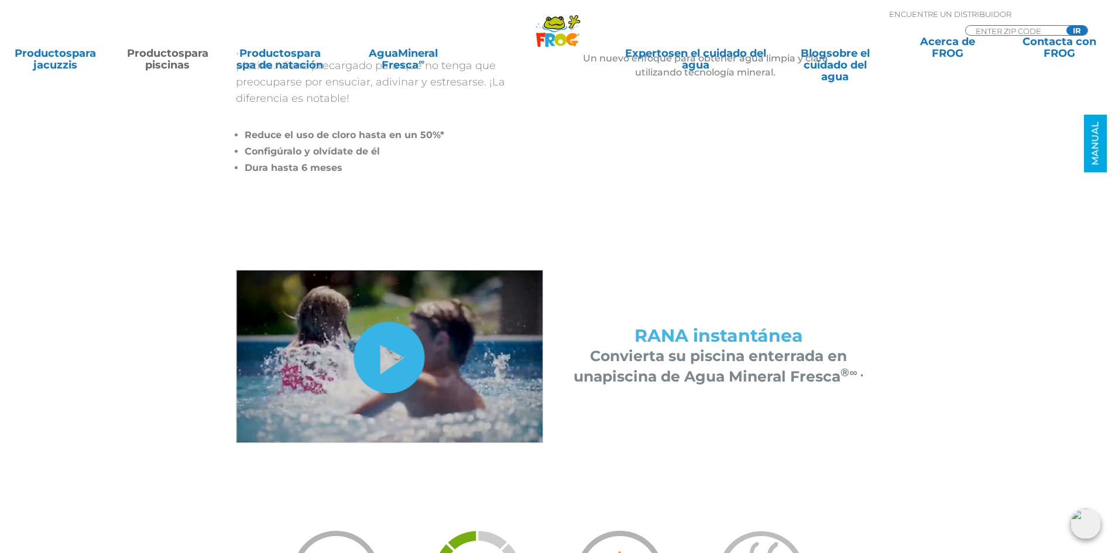
click at [411, 358] on link "escóndeme" at bounding box center [389, 357] width 71 height 71
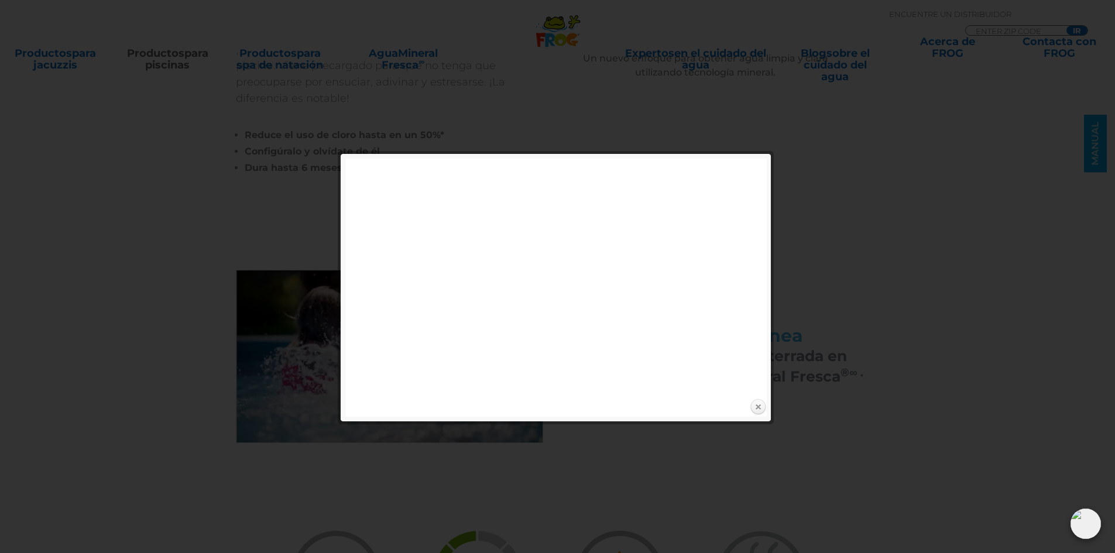
click at [755, 411] on link "Cerca" at bounding box center [758, 407] width 18 height 18
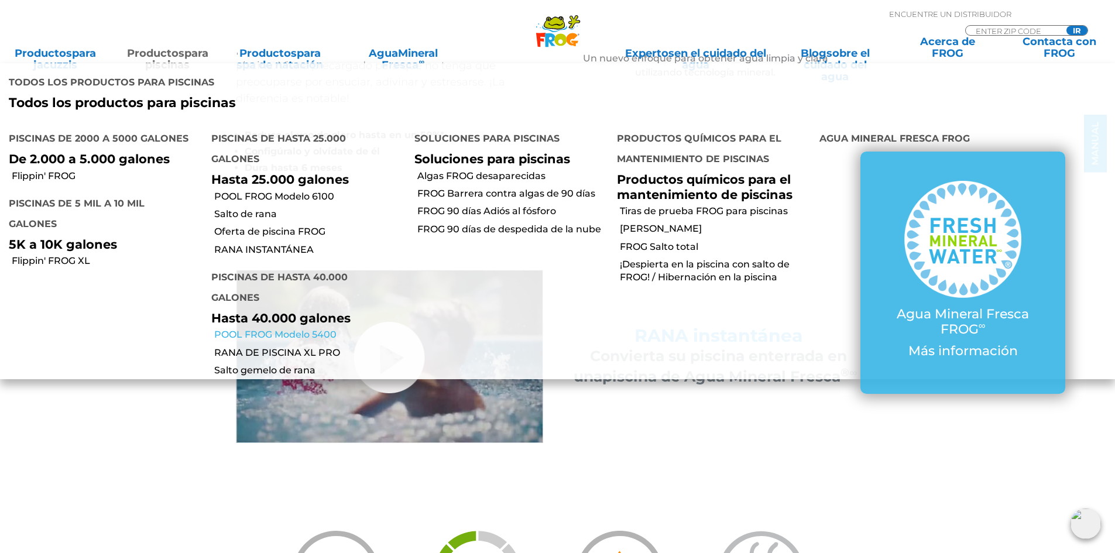
click at [293, 329] on font "POOL FROG Modelo 5400" at bounding box center [275, 334] width 122 height 11
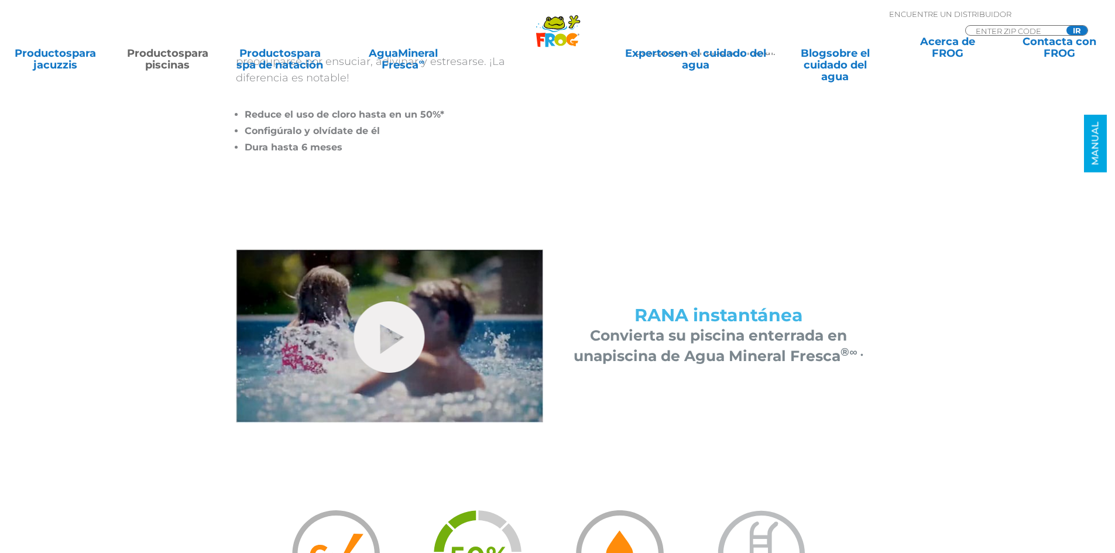
scroll to position [410, 0]
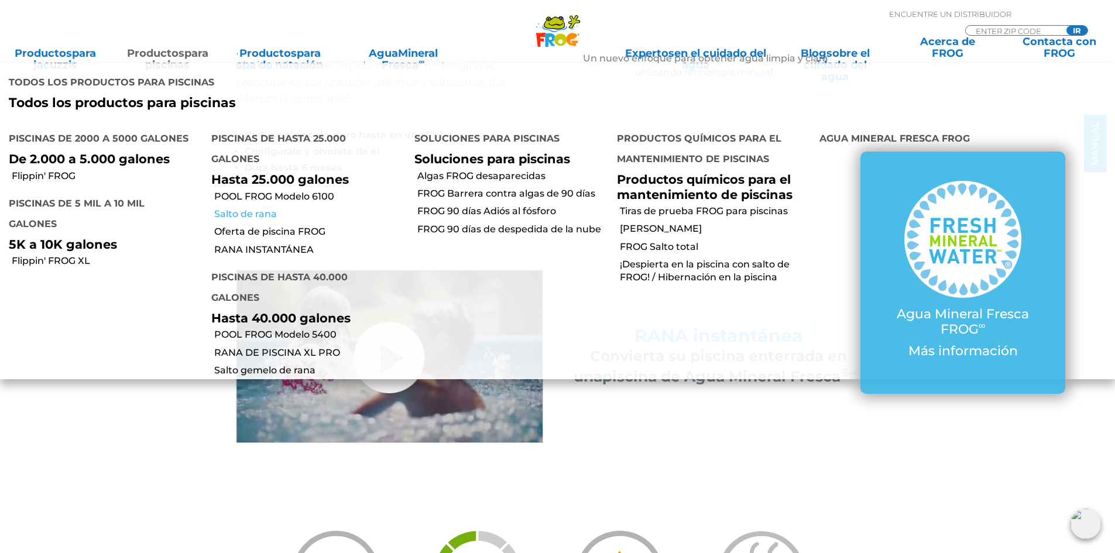
click at [255, 208] on font "Salto de rana" at bounding box center [245, 213] width 63 height 11
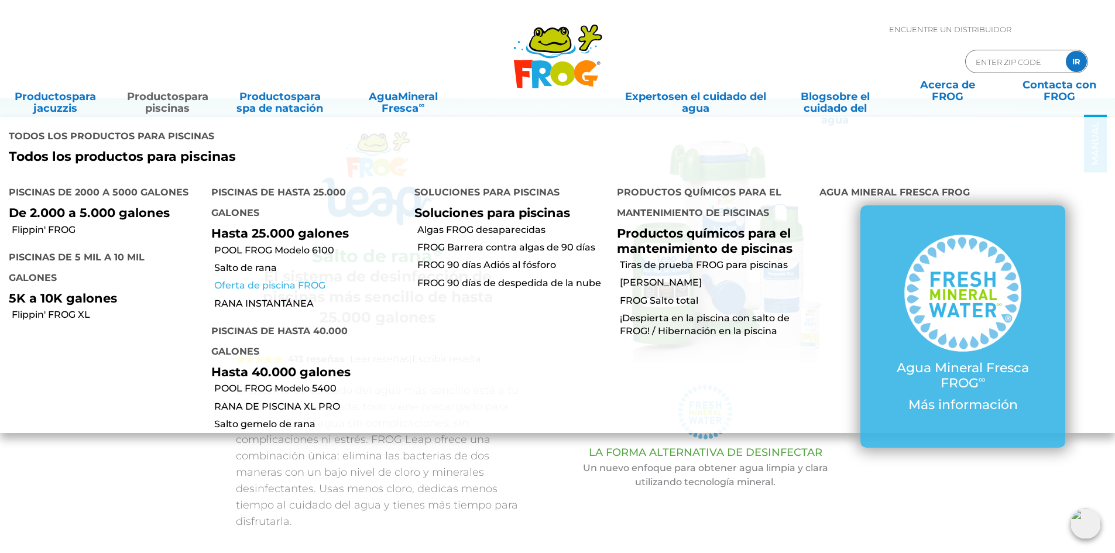
click at [222, 280] on font "Oferta de piscina FROG" at bounding box center [269, 285] width 111 height 11
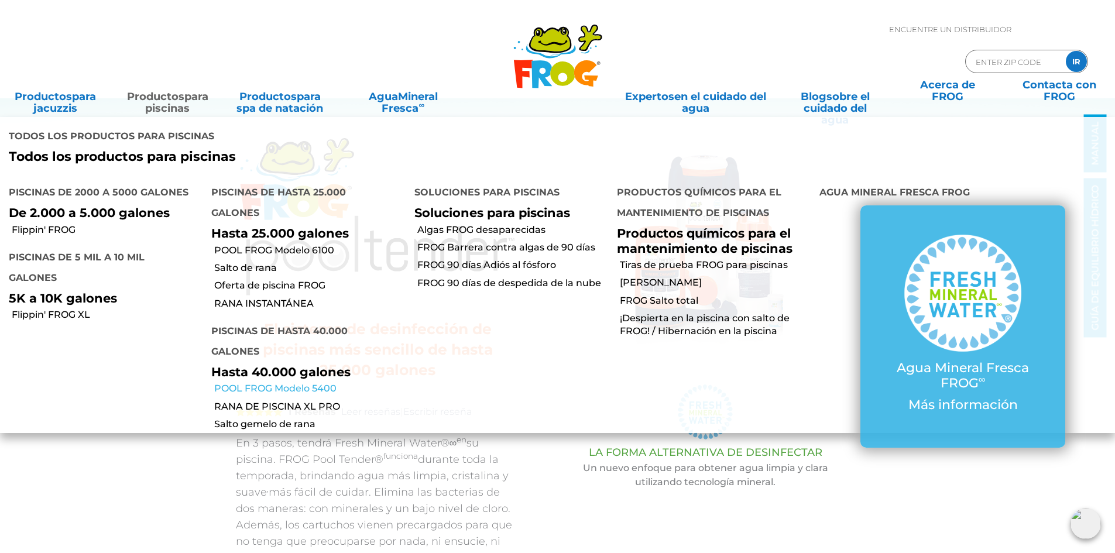
click at [272, 383] on font "POOL FROG Modelo 5400" at bounding box center [275, 388] width 122 height 11
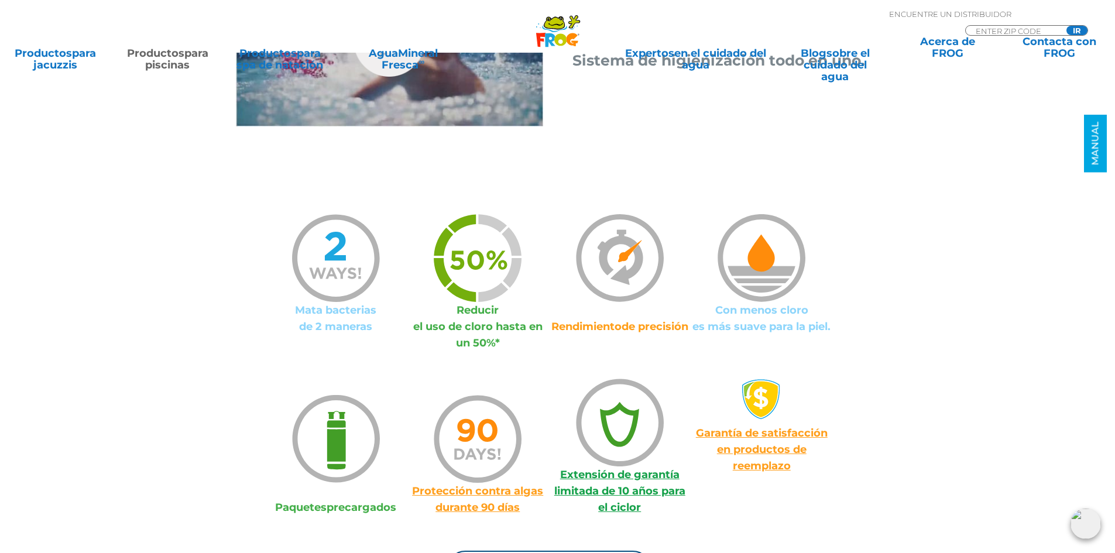
scroll to position [761, 0]
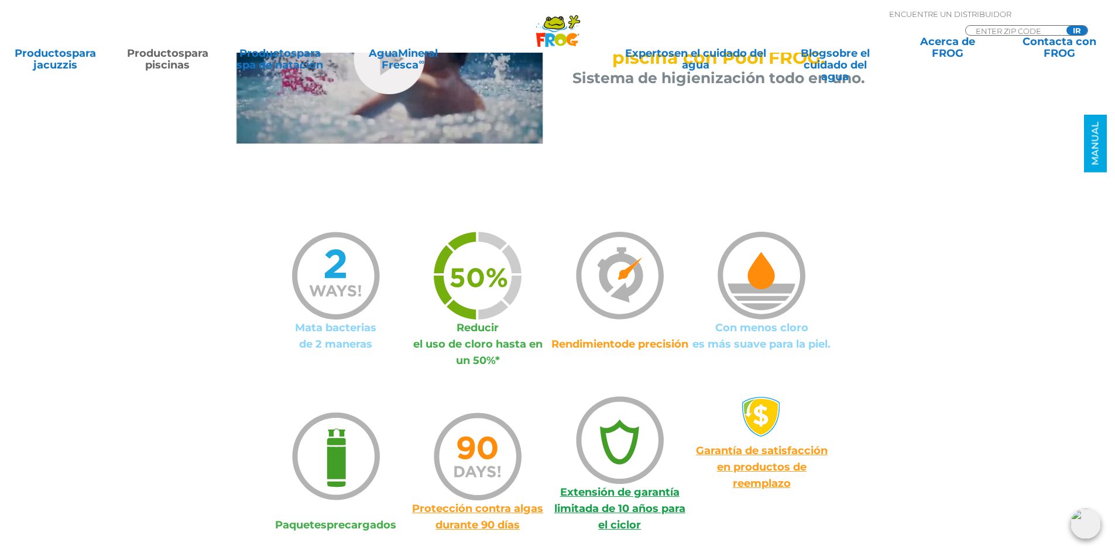
click at [352, 342] on font "de 2 maneras" at bounding box center [335, 344] width 73 height 13
click at [329, 289] on img at bounding box center [336, 276] width 88 height 88
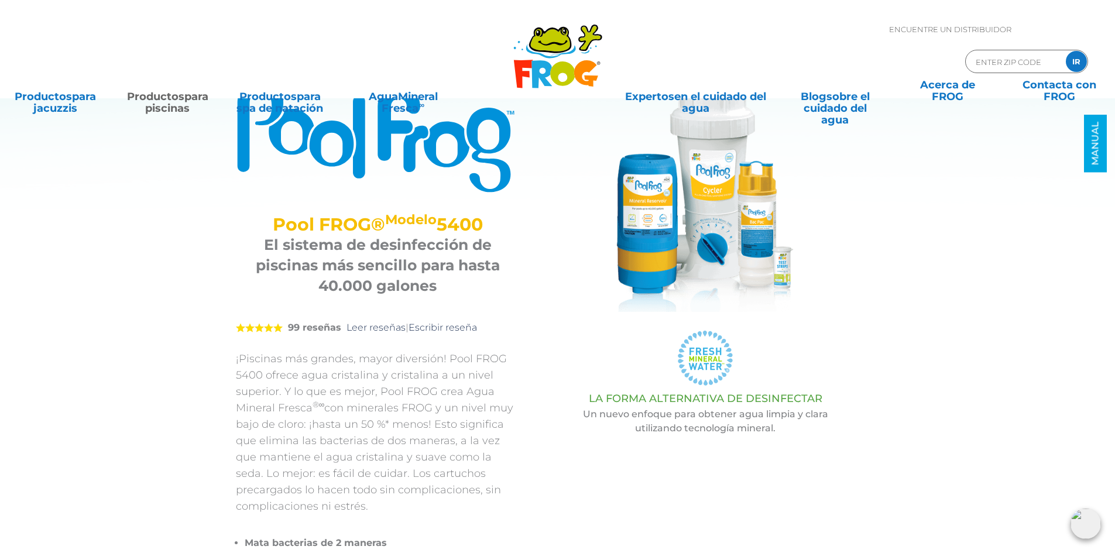
scroll to position [0, 0]
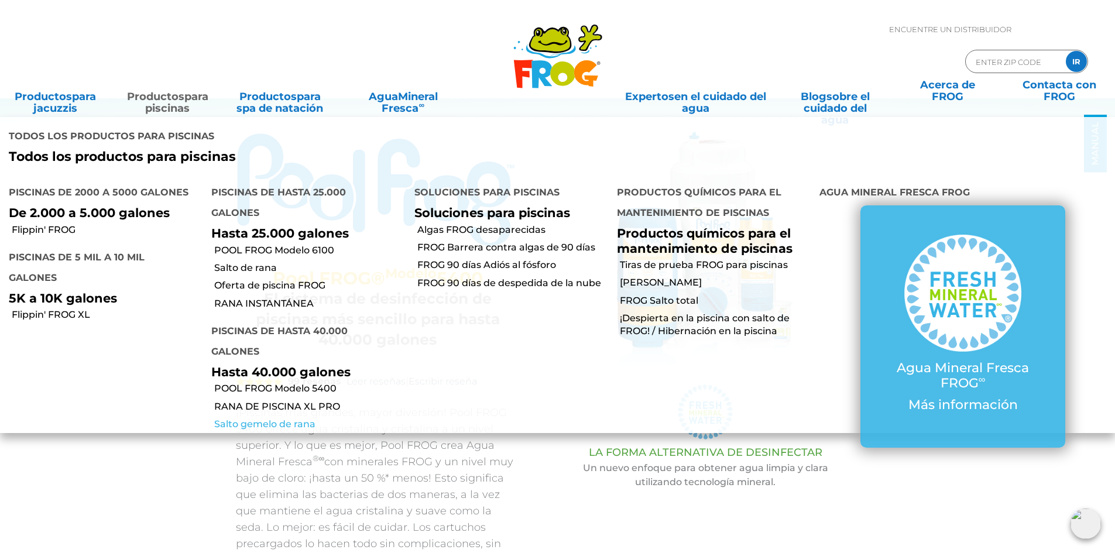
click at [277, 418] on font "Salto gemelo de rana" at bounding box center [264, 423] width 101 height 11
click at [490, 224] on font "Algas FROG desaparecidas" at bounding box center [481, 229] width 128 height 11
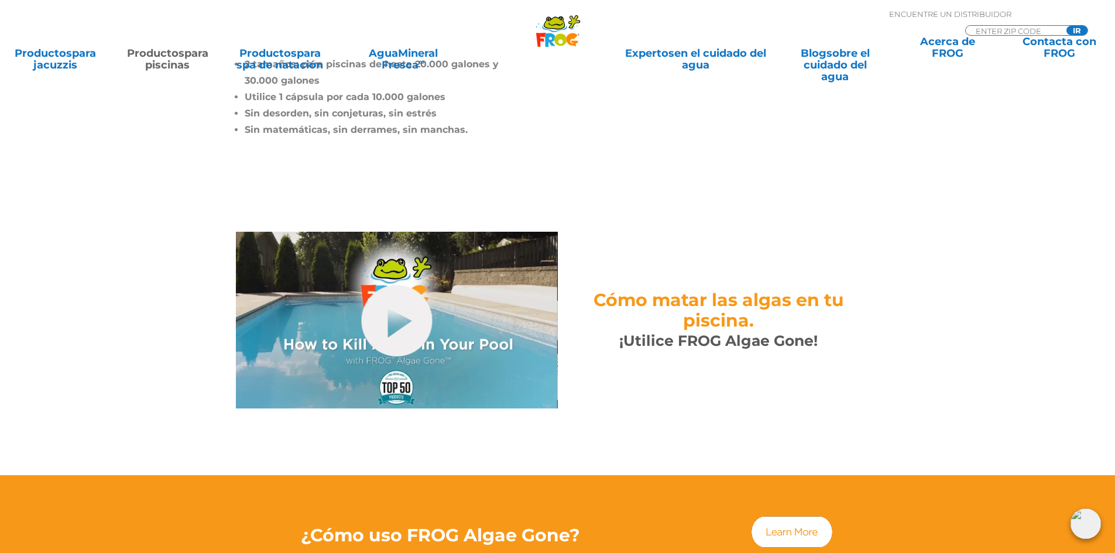
scroll to position [410, 0]
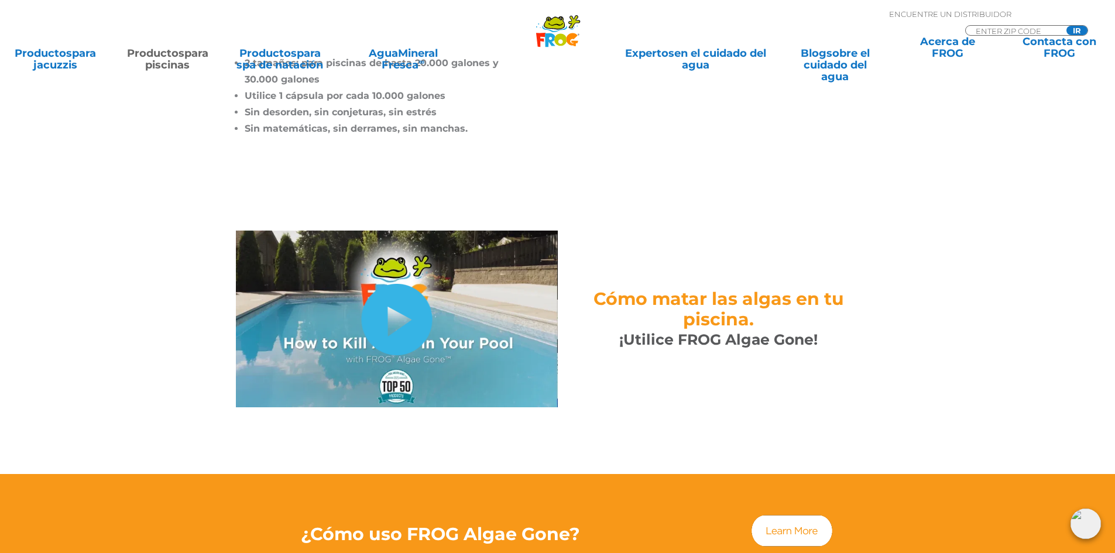
click at [405, 307] on link "escóndeme" at bounding box center [396, 319] width 71 height 71
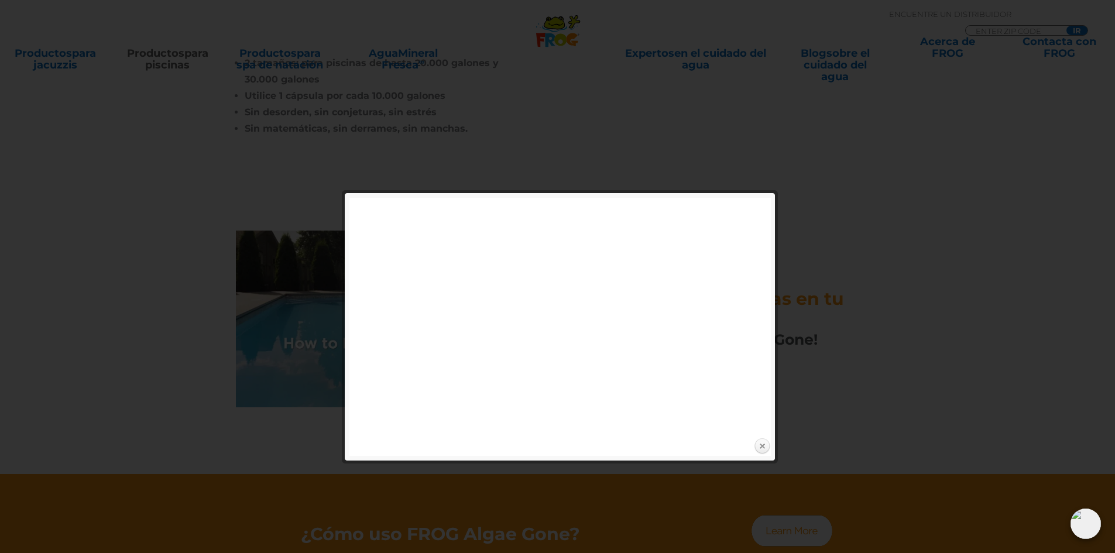
click at [767, 452] on link "Cerca" at bounding box center [762, 447] width 18 height 18
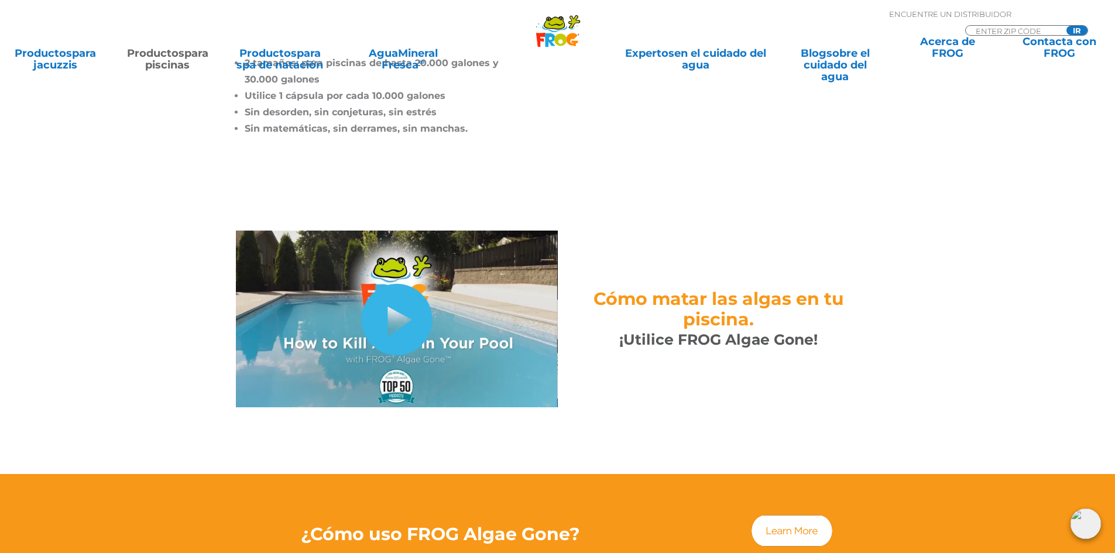
click at [392, 291] on link "escóndeme" at bounding box center [396, 319] width 71 height 71
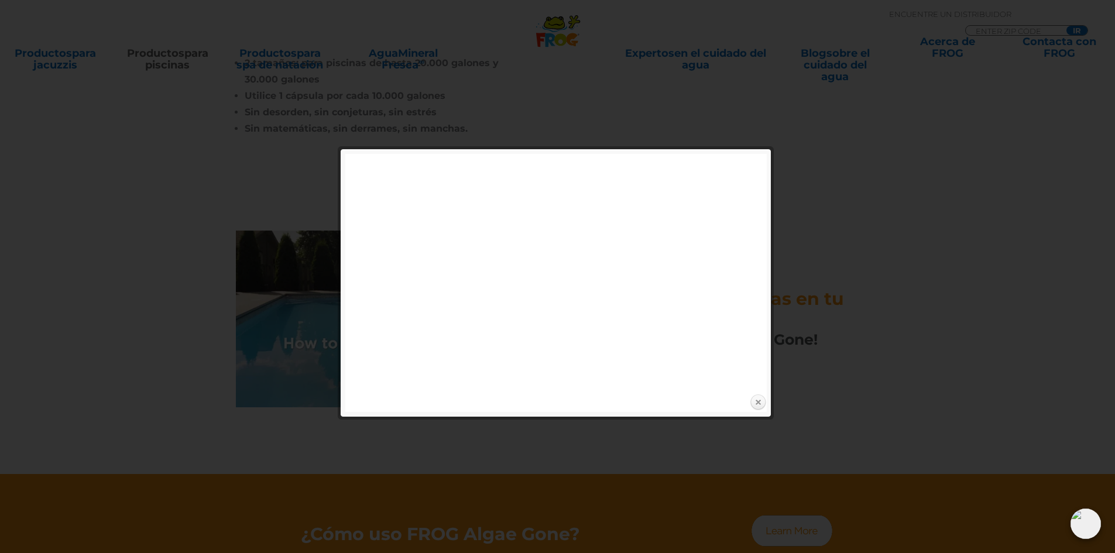
click at [753, 404] on link "Cerca" at bounding box center [758, 403] width 18 height 18
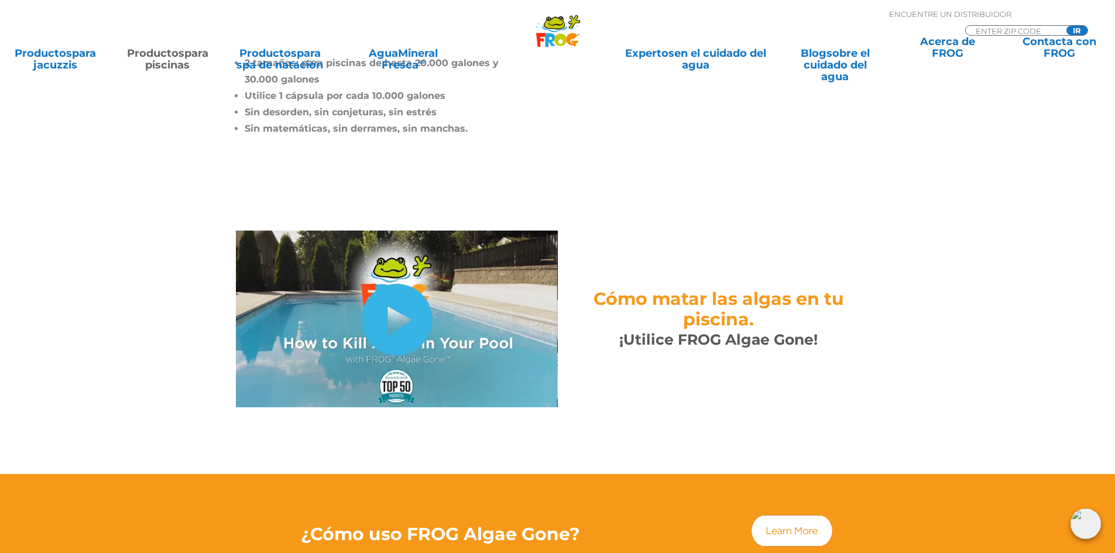
click at [386, 295] on link "escóndeme" at bounding box center [396, 319] width 71 height 71
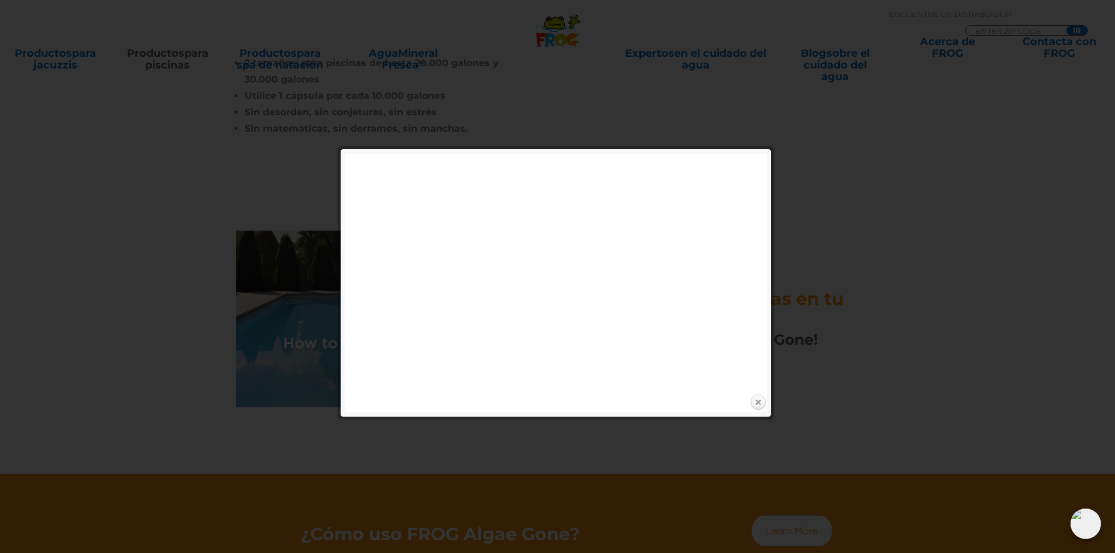
click at [760, 404] on link "Cerca" at bounding box center [758, 403] width 18 height 18
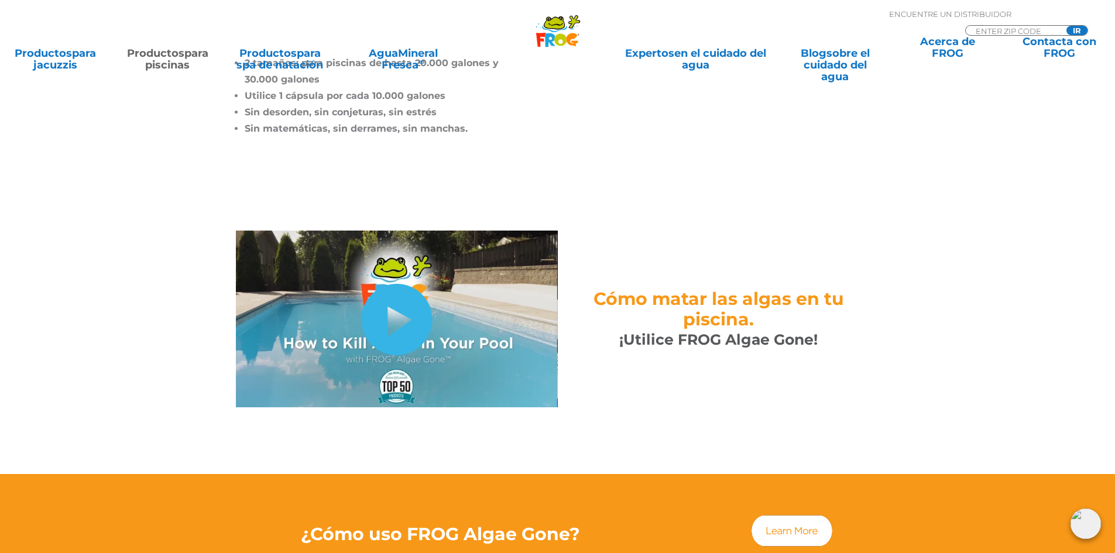
click at [417, 293] on link "escóndeme" at bounding box center [396, 319] width 71 height 71
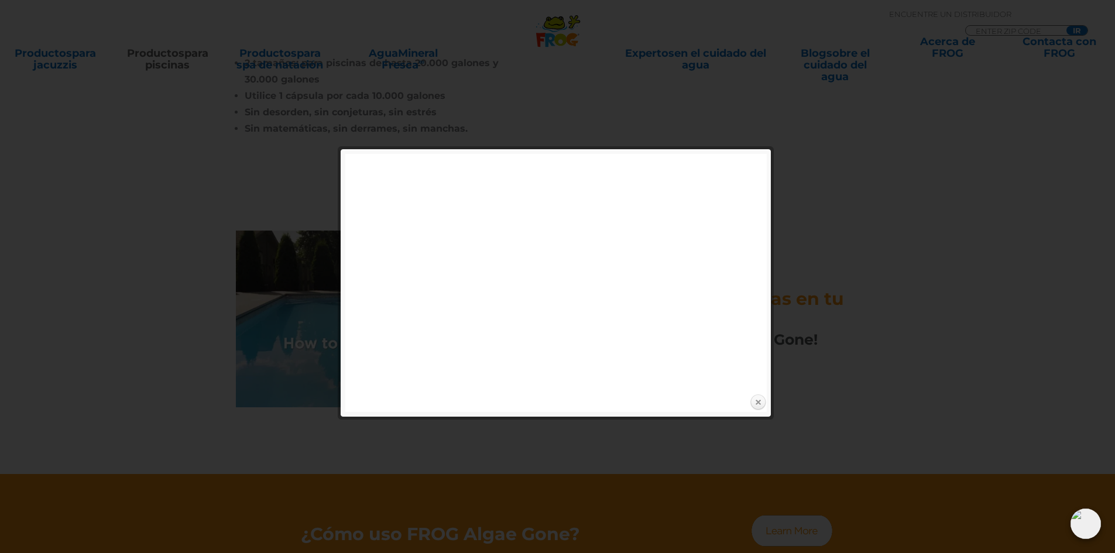
click at [757, 399] on link "Cerca" at bounding box center [758, 403] width 18 height 18
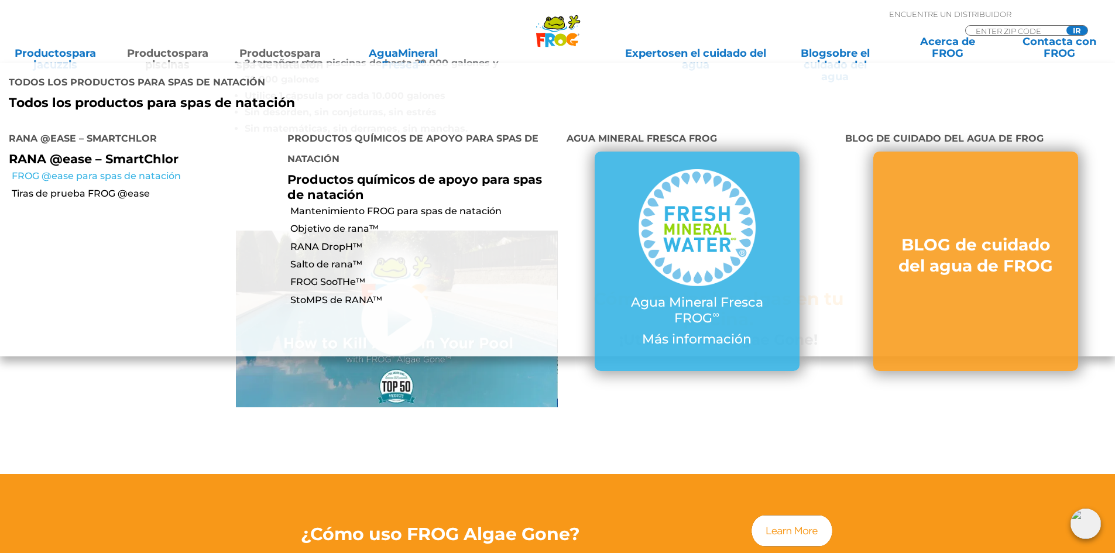
click at [94, 170] on font "FROG @ease para spas de natación" at bounding box center [96, 175] width 169 height 11
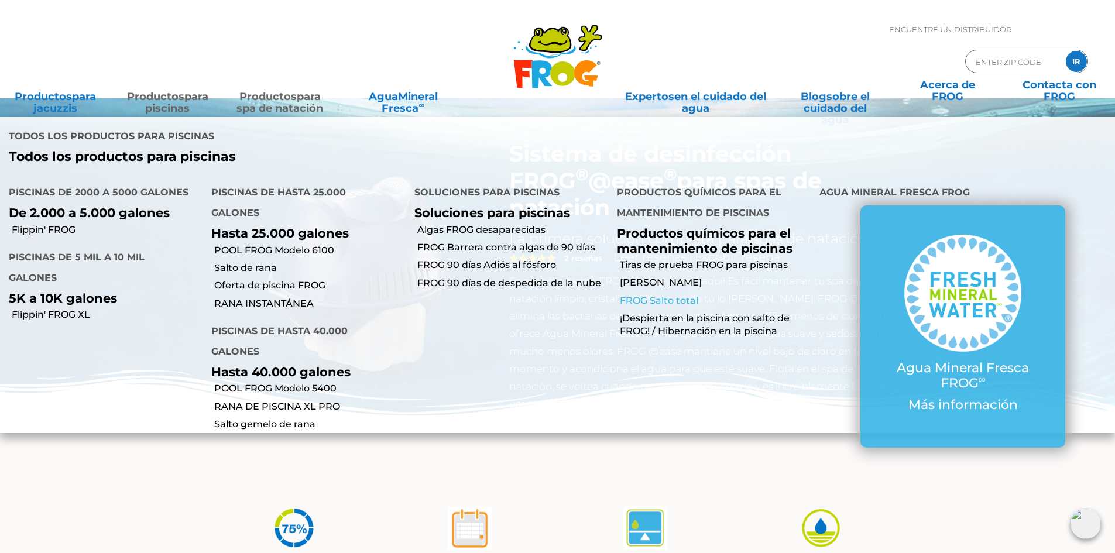
click at [652, 295] on font "FROG Salto total" at bounding box center [659, 300] width 78 height 11
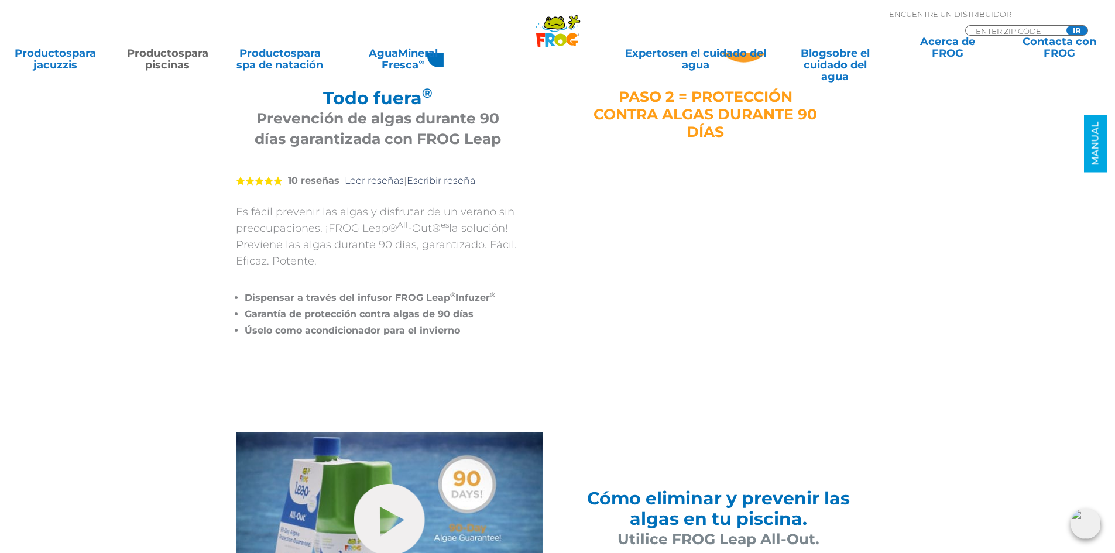
scroll to position [410, 0]
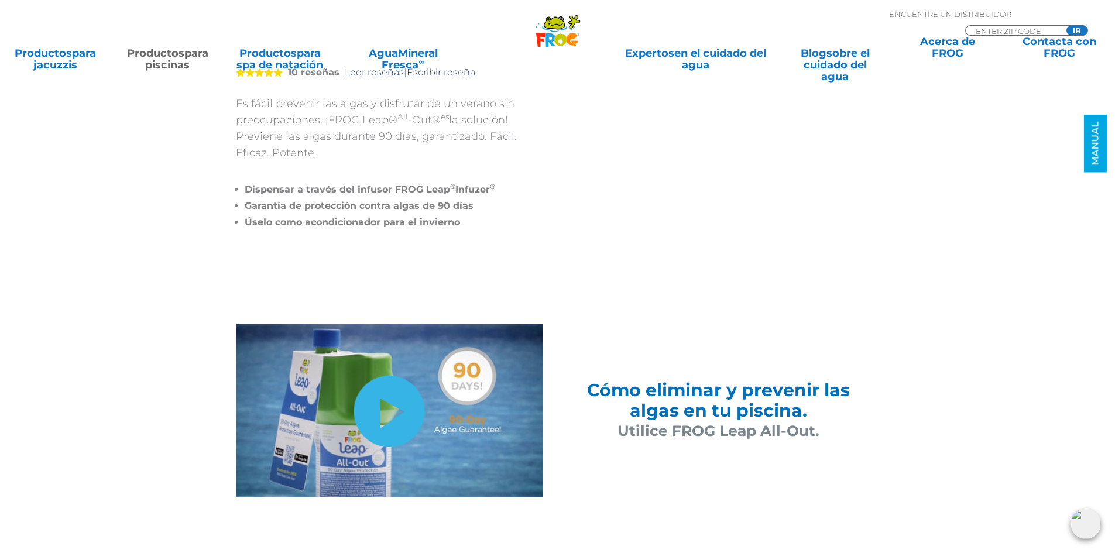
click at [390, 424] on link "escóndeme" at bounding box center [389, 411] width 71 height 71
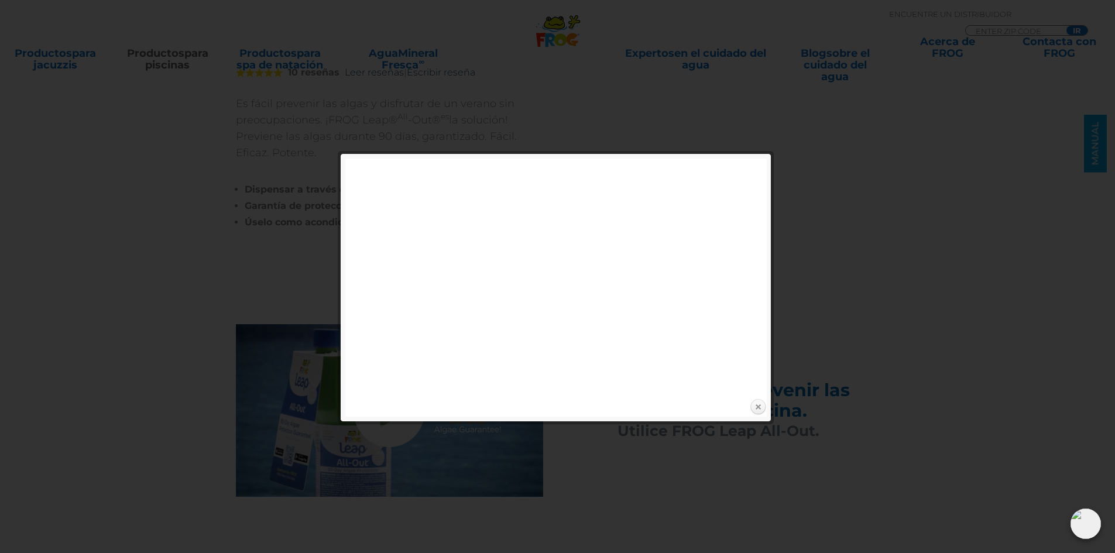
click at [757, 407] on link "Cerca" at bounding box center [758, 407] width 18 height 18
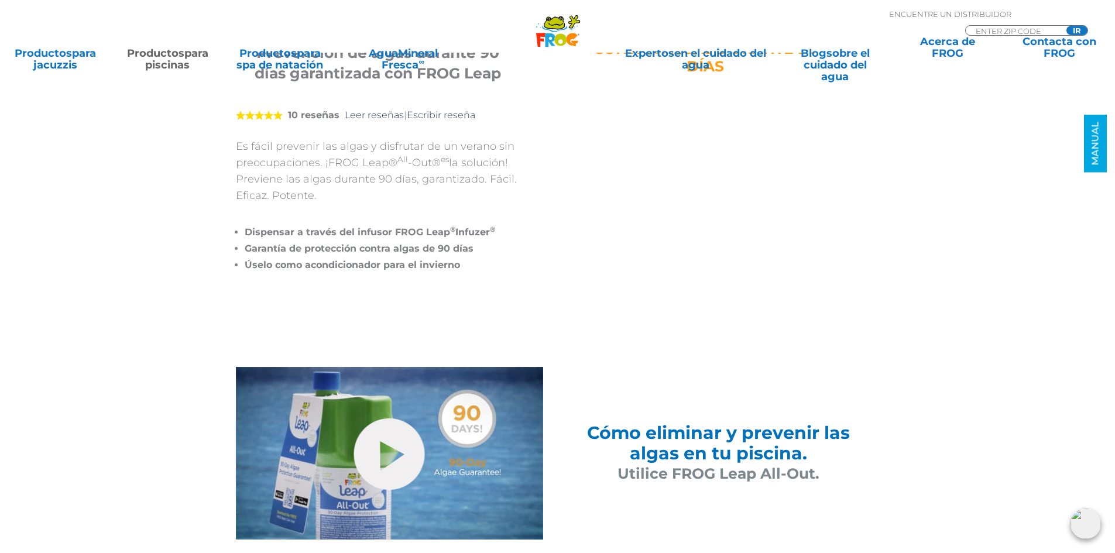
scroll to position [117, 0]
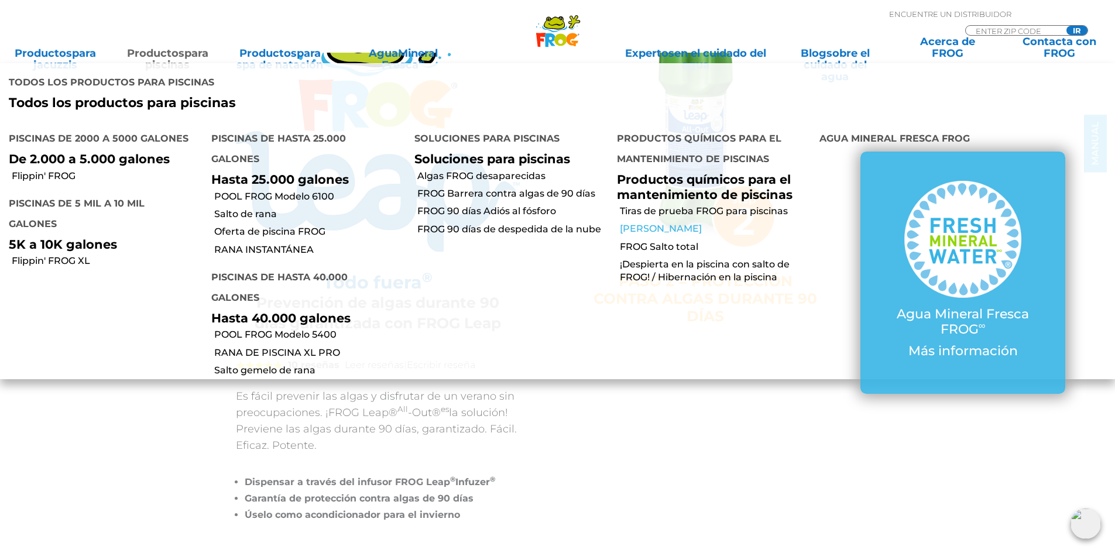
click at [653, 223] on font "[PERSON_NAME]" at bounding box center [661, 228] width 82 height 11
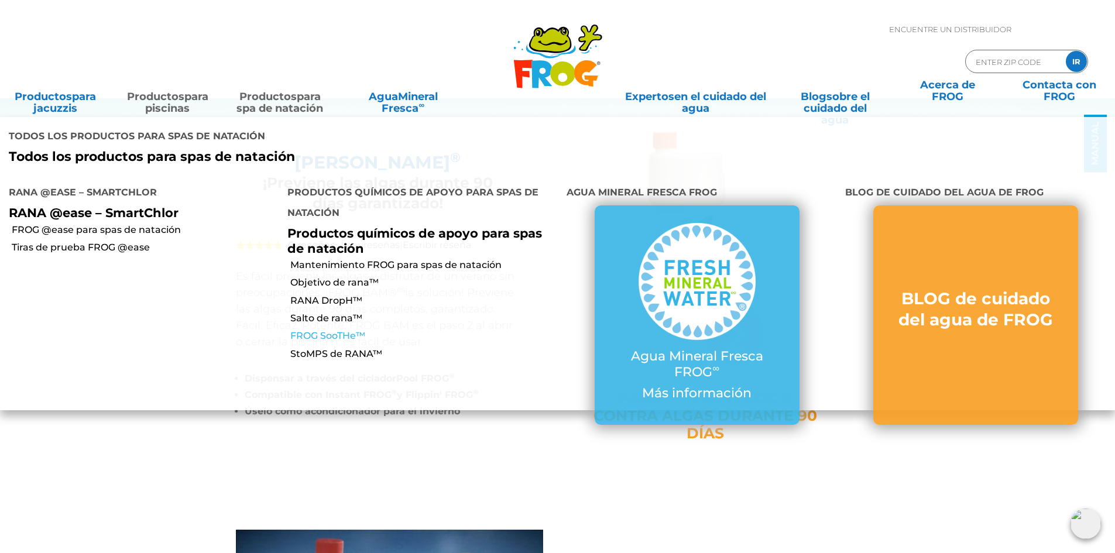
click at [343, 330] on font "FROG SooTHe™" at bounding box center [327, 335] width 75 height 11
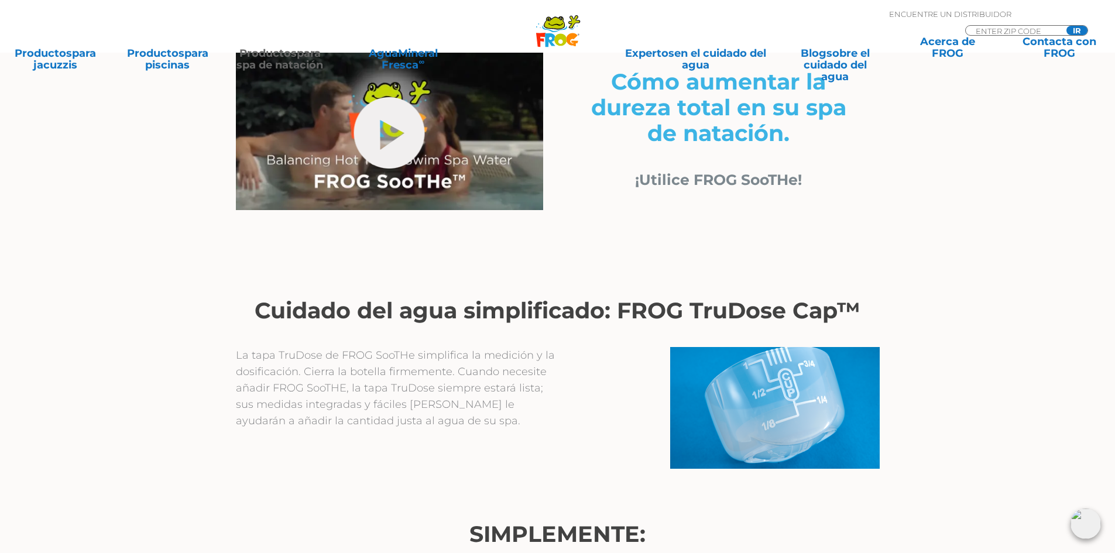
scroll to position [468, 0]
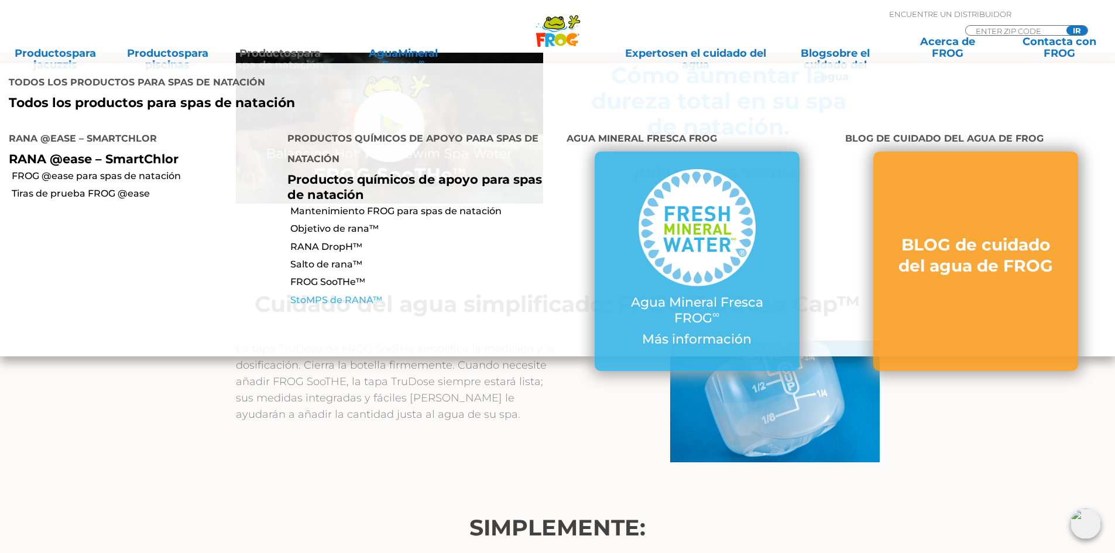
click at [323, 294] on font "StoMPS de RANA™" at bounding box center [336, 299] width 92 height 11
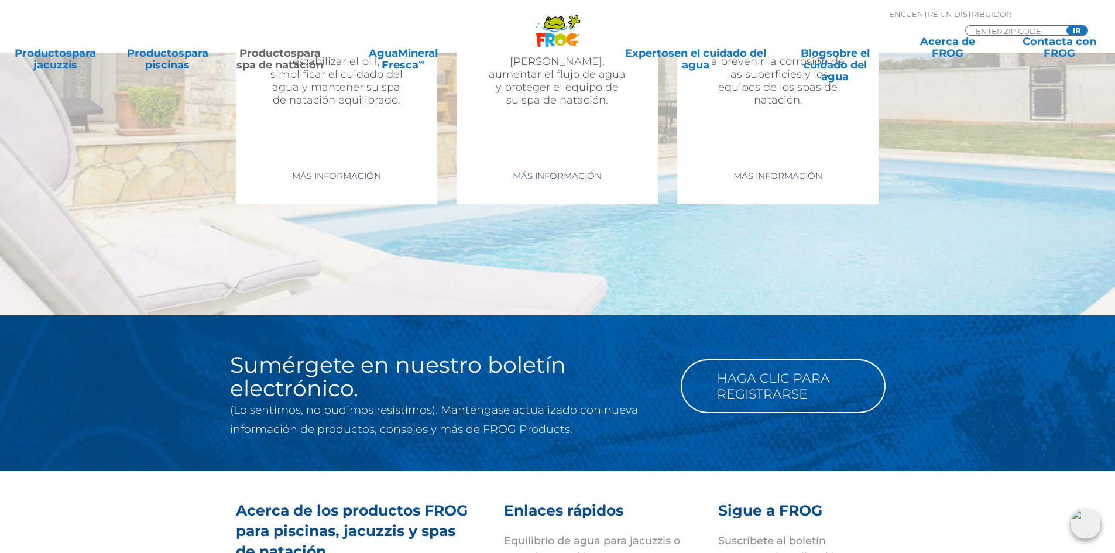
scroll to position [4505, 0]
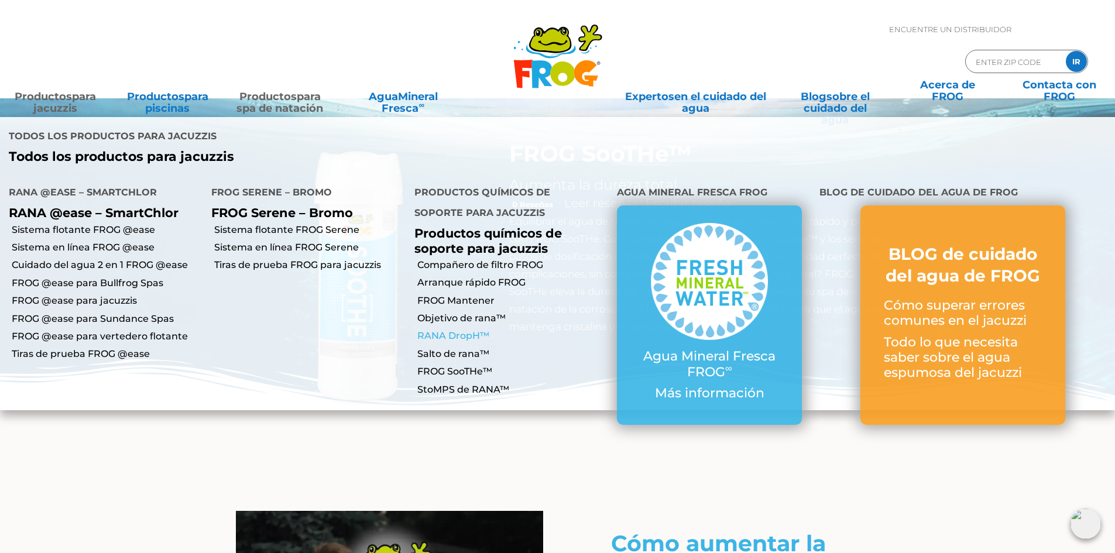
click at [465, 330] on font "RANA DropH™" at bounding box center [453, 335] width 72 height 11
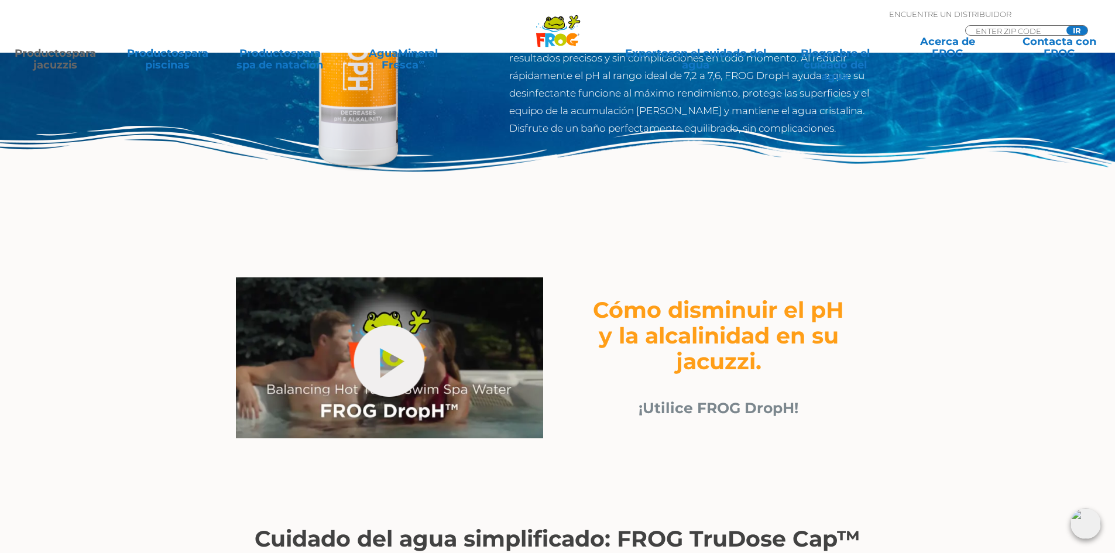
scroll to position [234, 0]
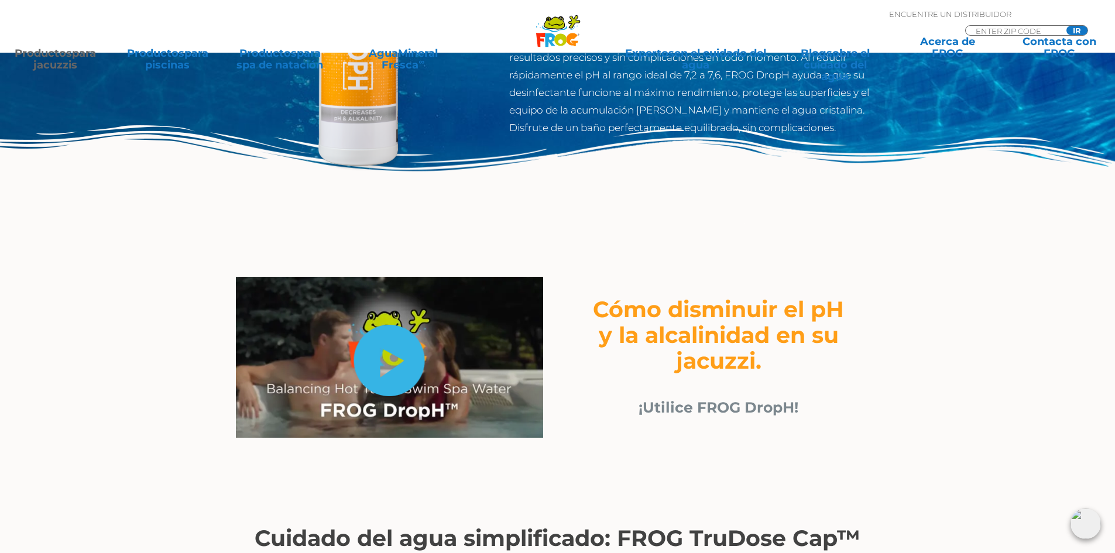
click at [414, 371] on link "escóndeme" at bounding box center [389, 360] width 71 height 71
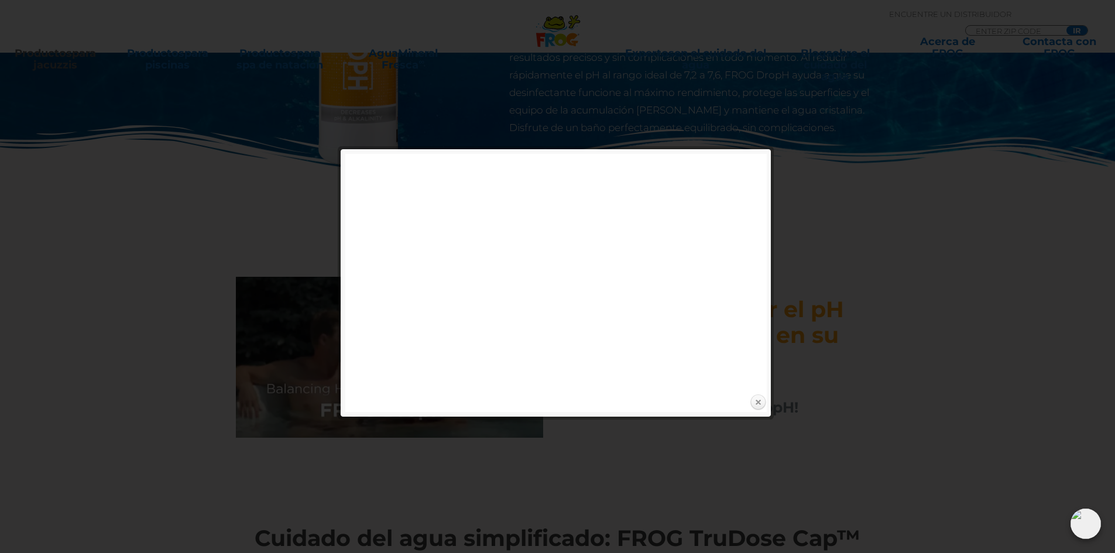
click at [756, 405] on link "Cerca" at bounding box center [758, 403] width 18 height 18
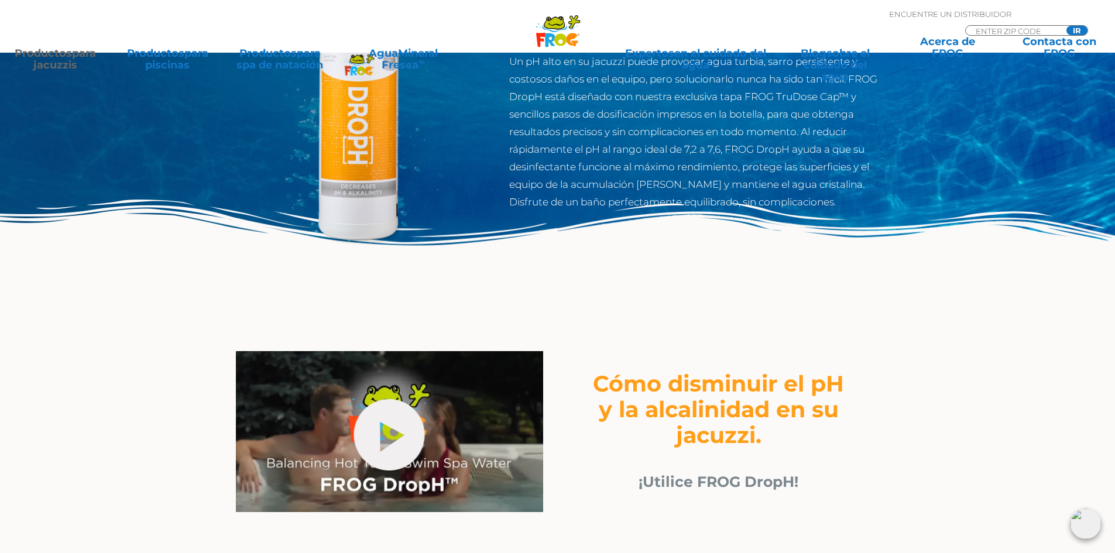
scroll to position [117, 0]
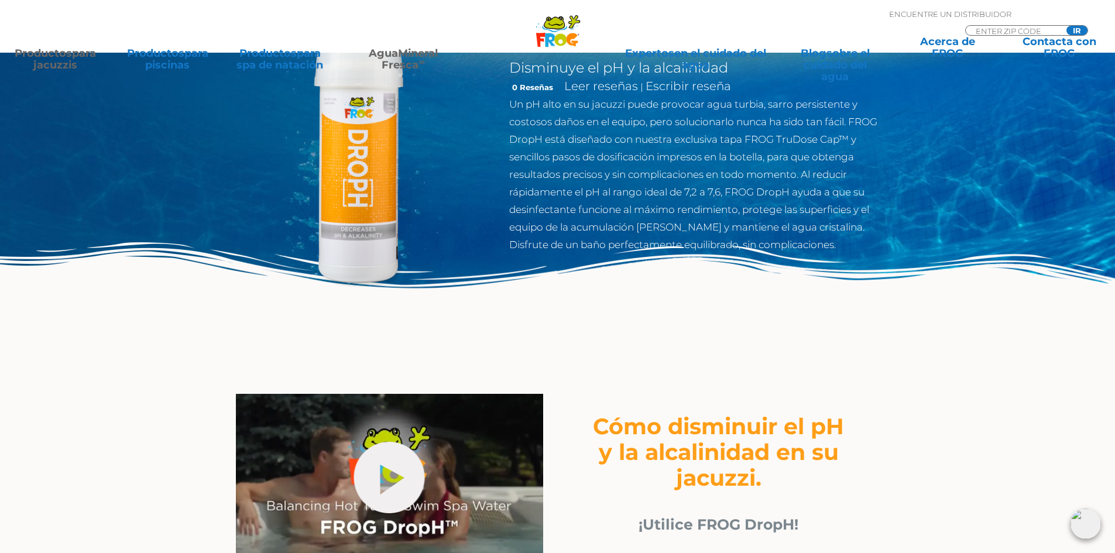
drag, startPoint x: 424, startPoint y: 224, endPoint x: 412, endPoint y: 53, distance: 171.8
click at [412, 53] on font "Mineral Fresca" at bounding box center [409, 59] width 56 height 25
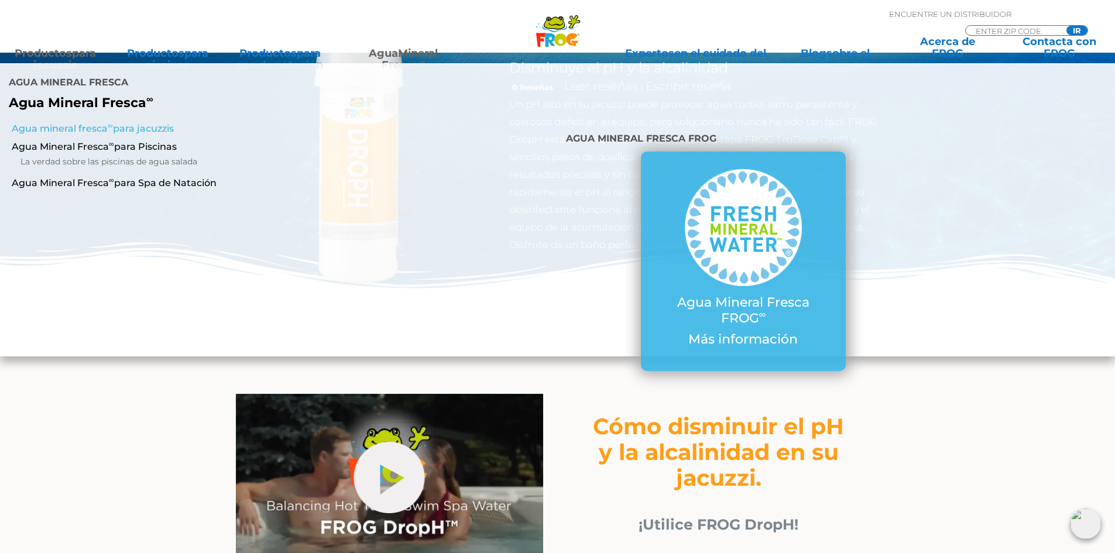
click at [148, 123] on font "para jacuzzis" at bounding box center [143, 128] width 61 height 11
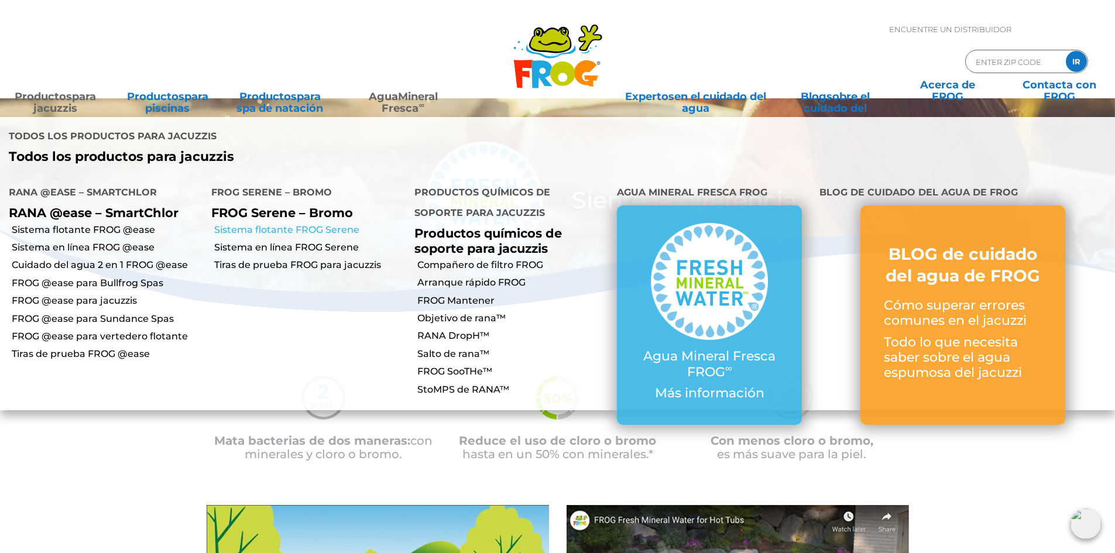
click at [277, 224] on font "Sistema flotante FROG Serene" at bounding box center [286, 229] width 145 height 11
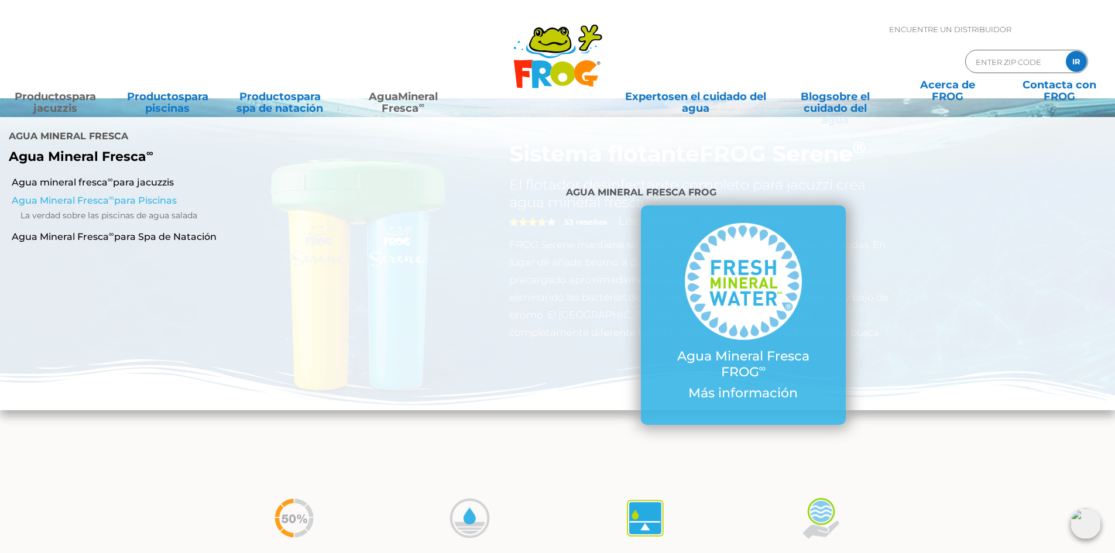
click at [99, 195] on font "Agua Mineral Fresca" at bounding box center [60, 200] width 97 height 11
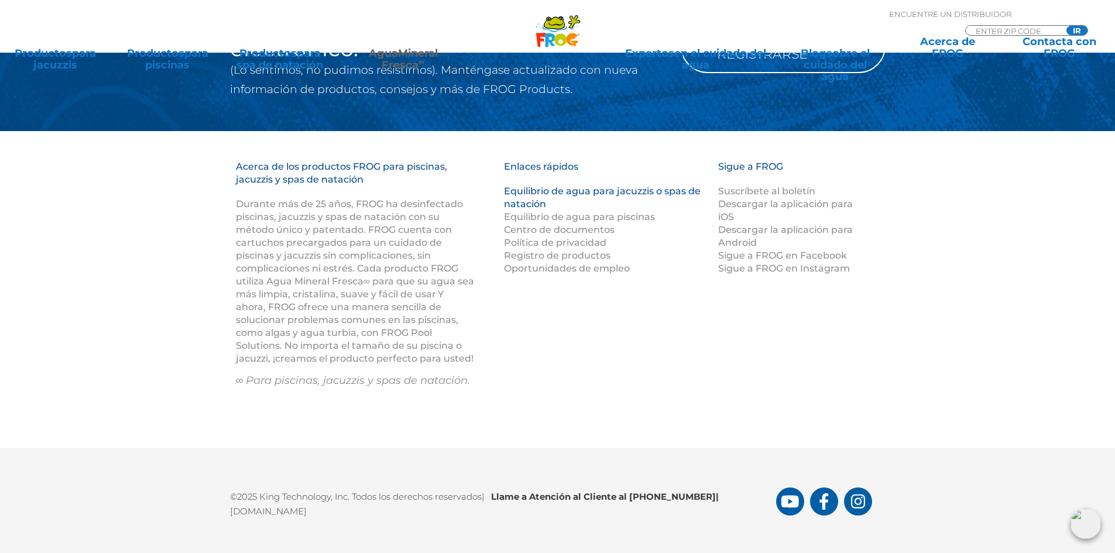
scroll to position [2338, 0]
